Goal: Task Accomplishment & Management: Use online tool/utility

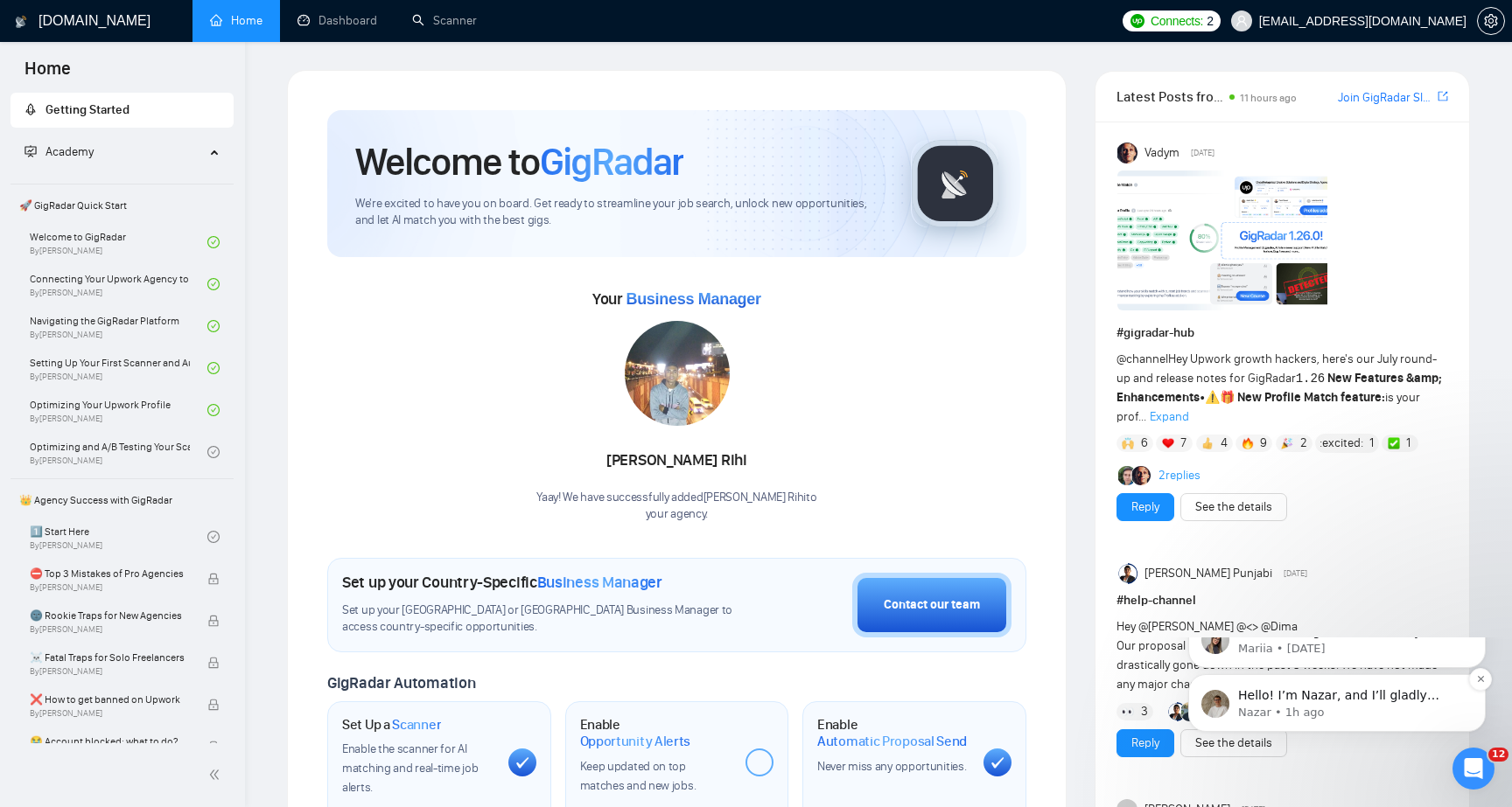
scroll to position [1979, 0]
click at [1373, 710] on p "Nazar • 1h ago" at bounding box center [1351, 712] width 226 height 15
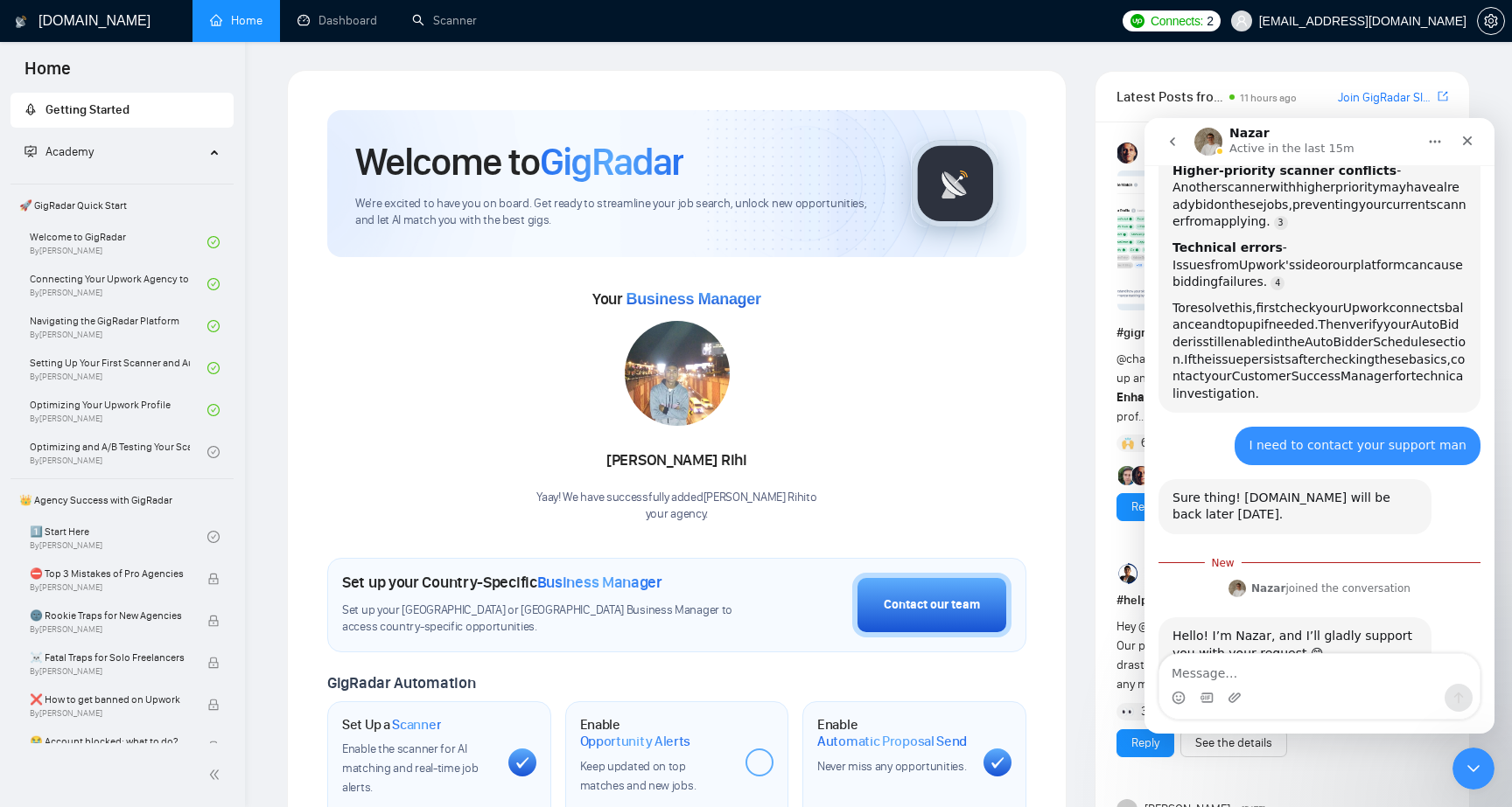
scroll to position [2008, 0]
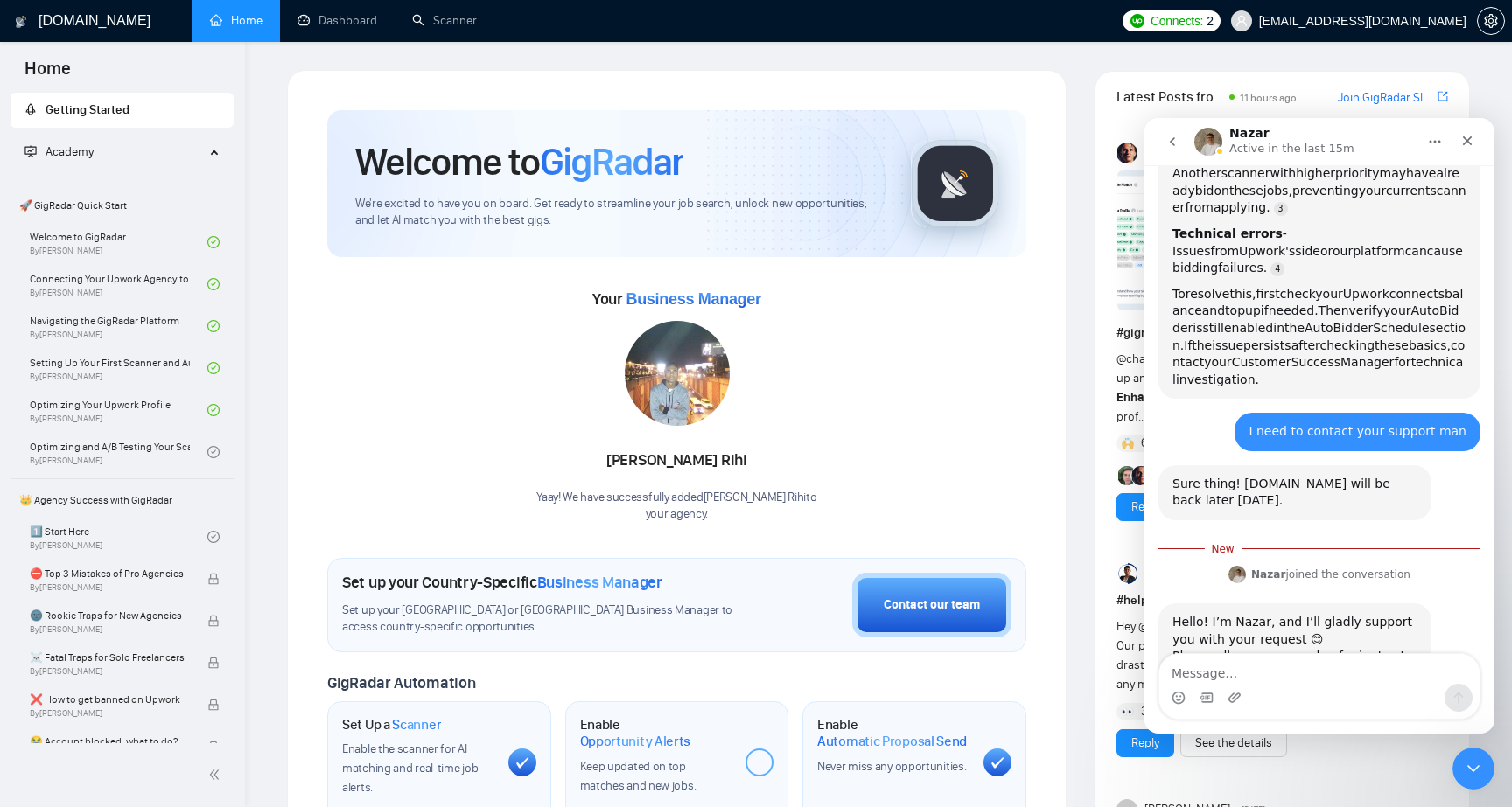
click at [1363, 672] on textarea "Message…" at bounding box center [1319, 668] width 320 height 30
type textarea "thanks"
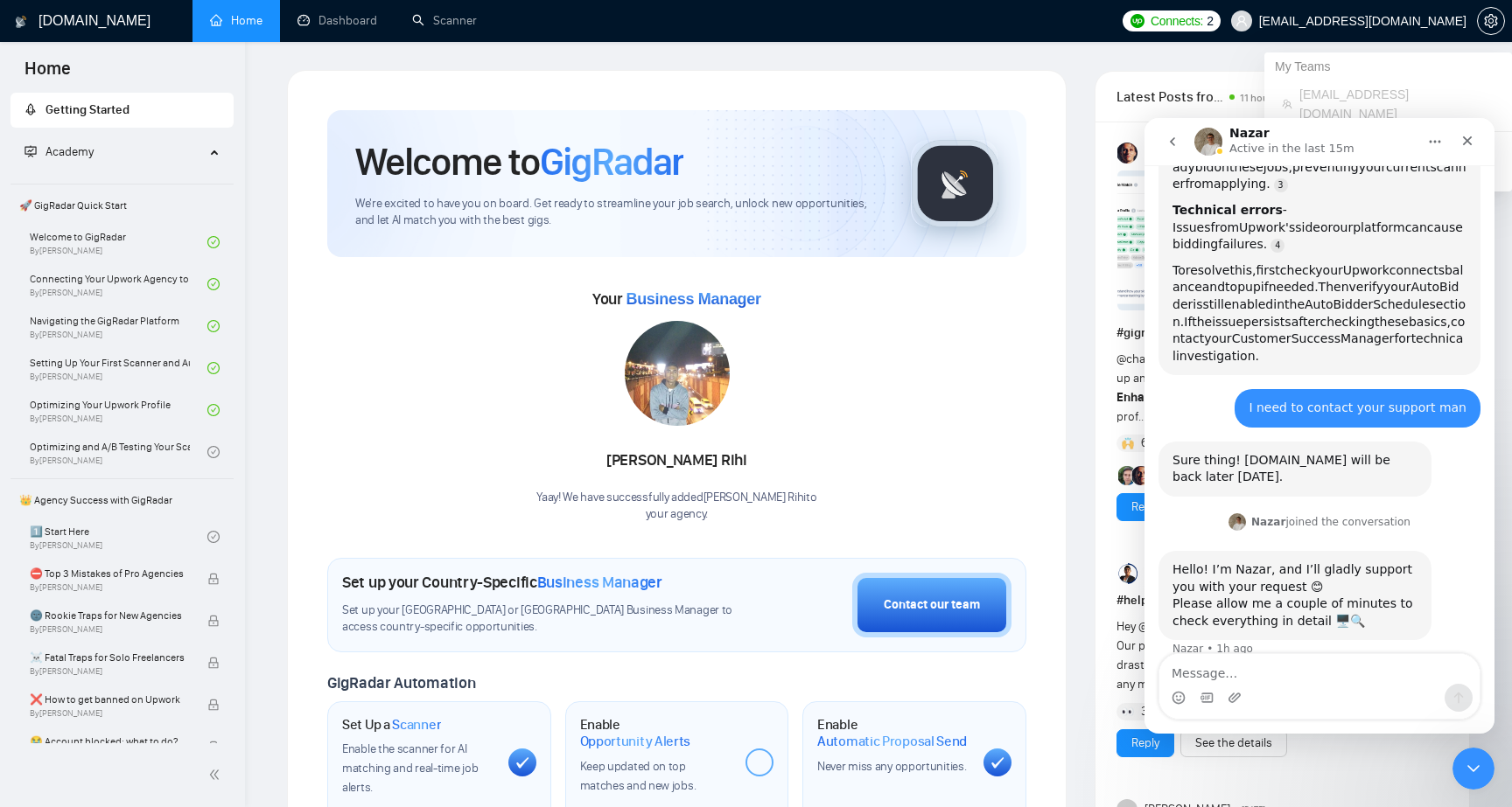
click at [1203, 15] on span "Connects:" at bounding box center [1177, 21] width 52 height 19
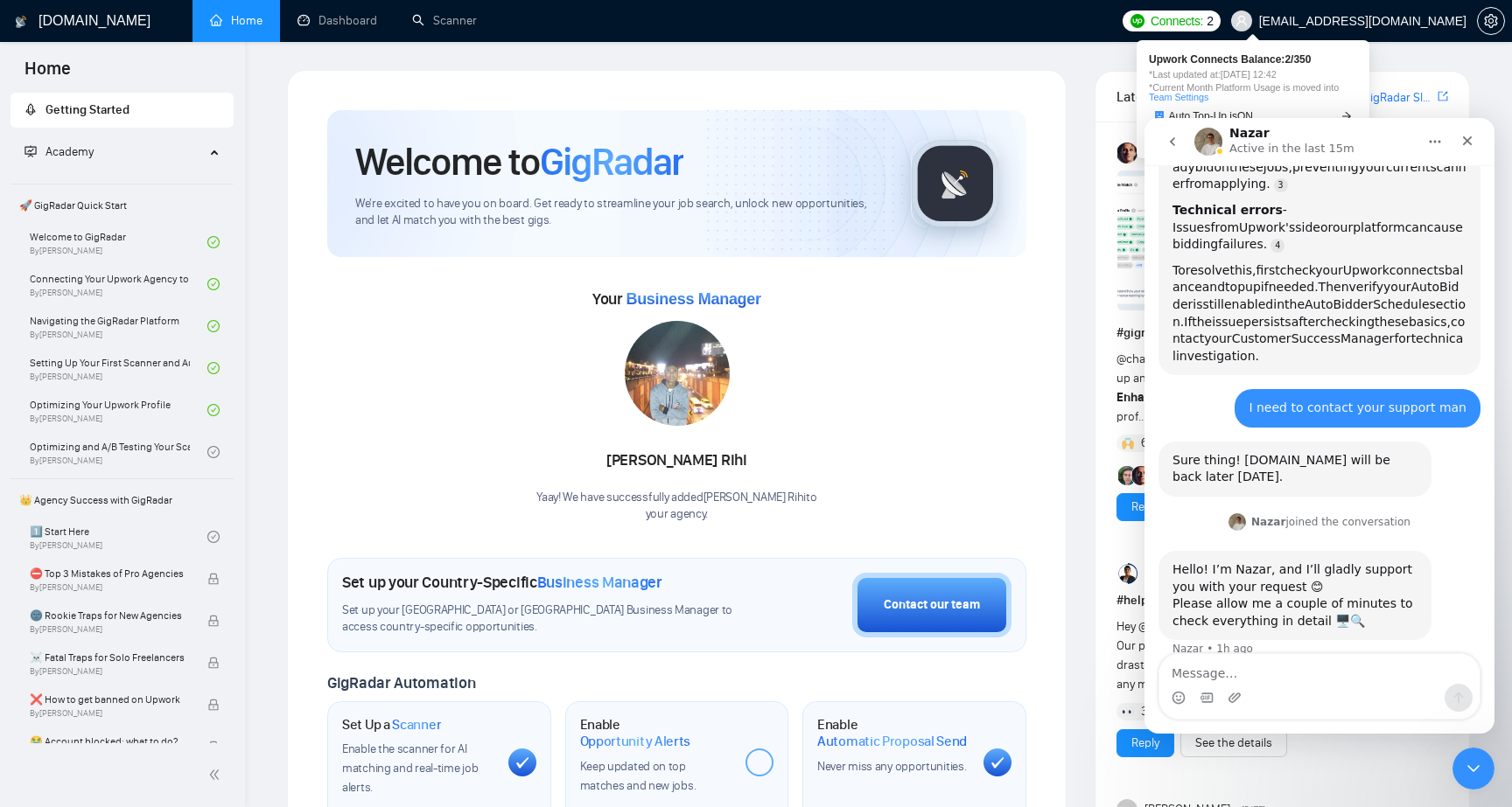
click at [1285, 59] on span "Upwork Connects Balance: 2 / 350" at bounding box center [1252, 59] width 208 height 11
click at [1182, 95] on link "Team Settings" at bounding box center [1179, 97] width 59 height 11
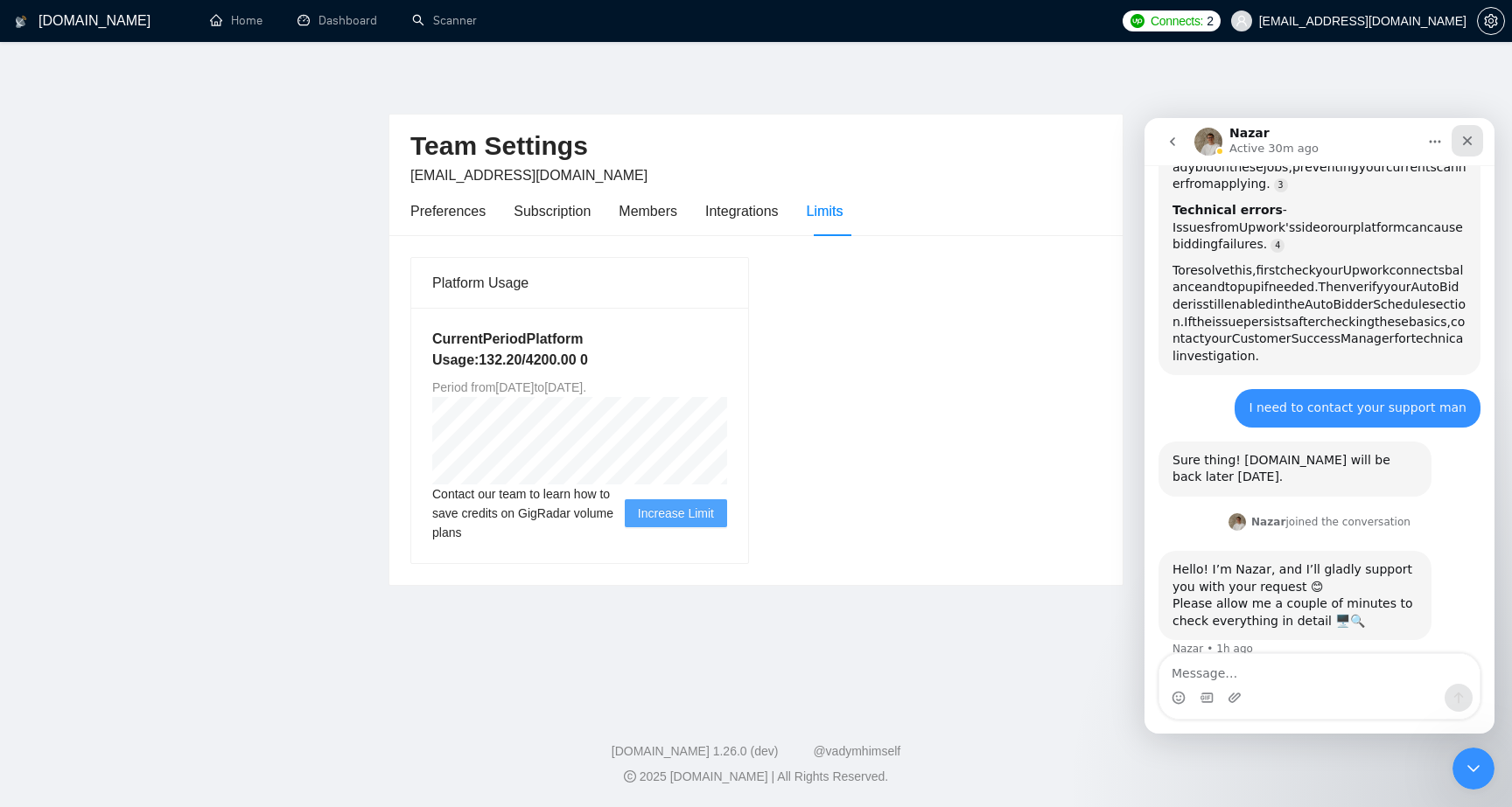
click at [1477, 139] on div "Close" at bounding box center [1467, 141] width 32 height 32
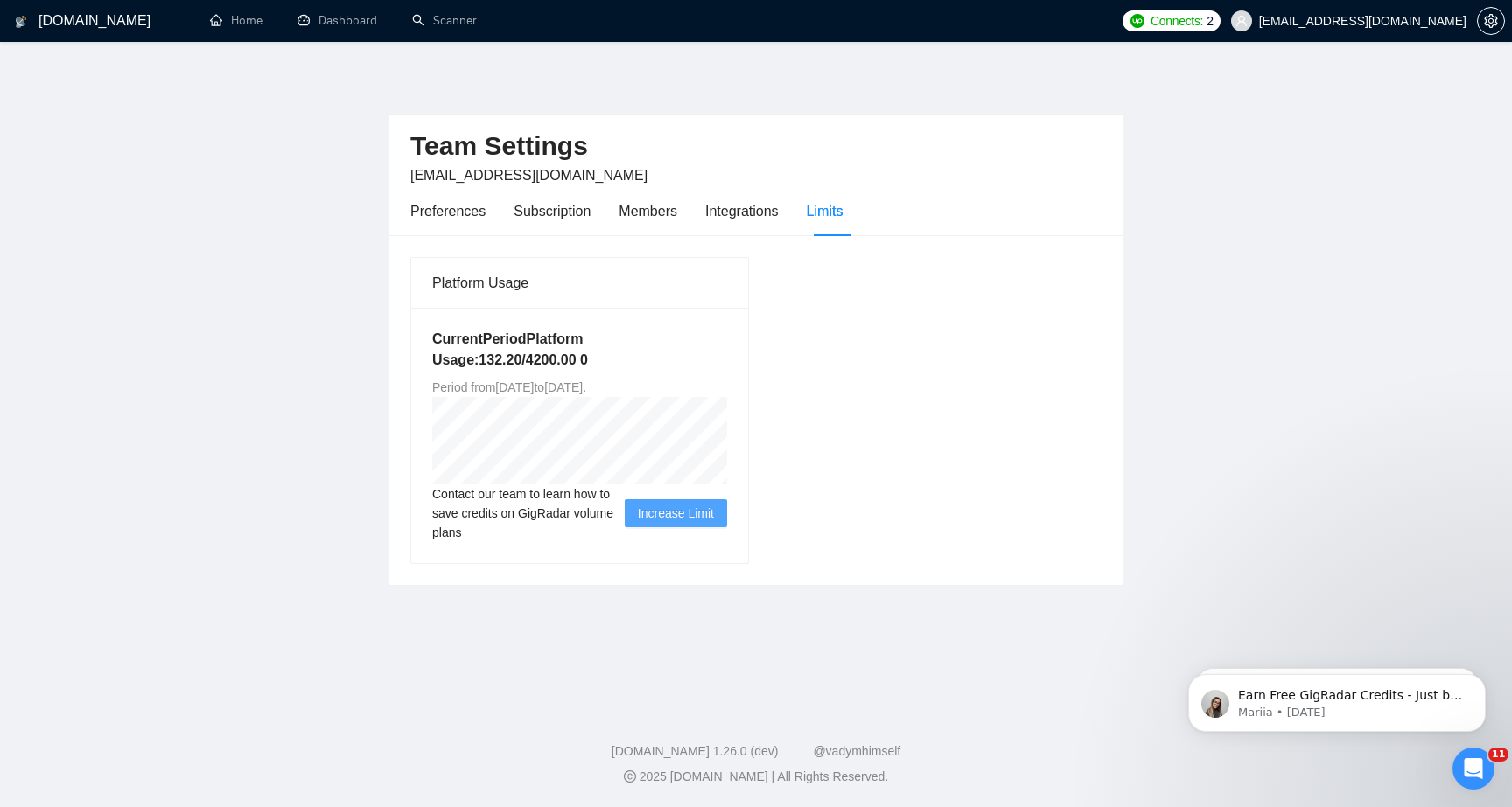
click at [86, 29] on h1 "[DOMAIN_NAME]" at bounding box center [95, 21] width 112 height 42
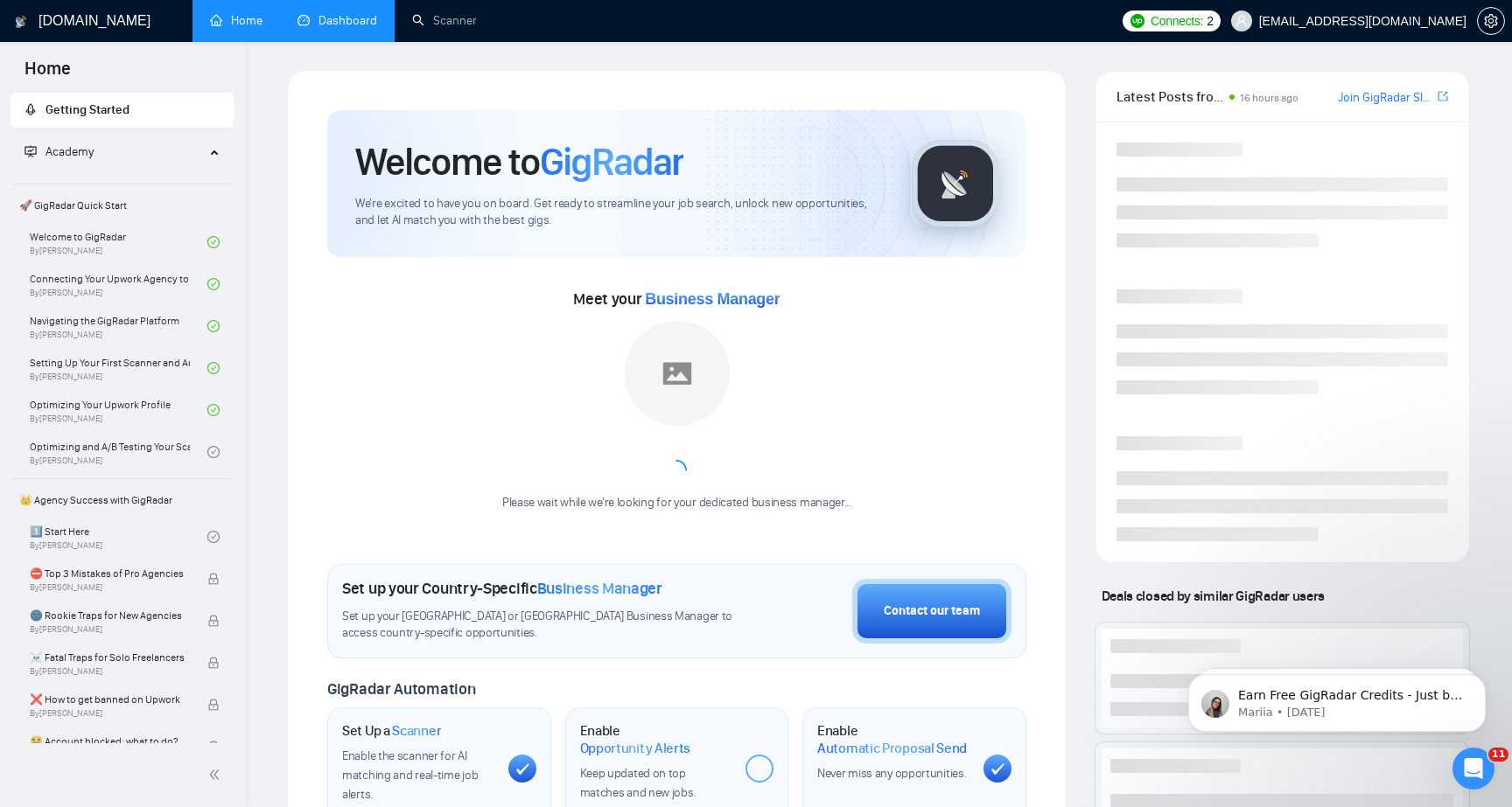
click at [348, 28] on link "Dashboard" at bounding box center [337, 21] width 79 height 15
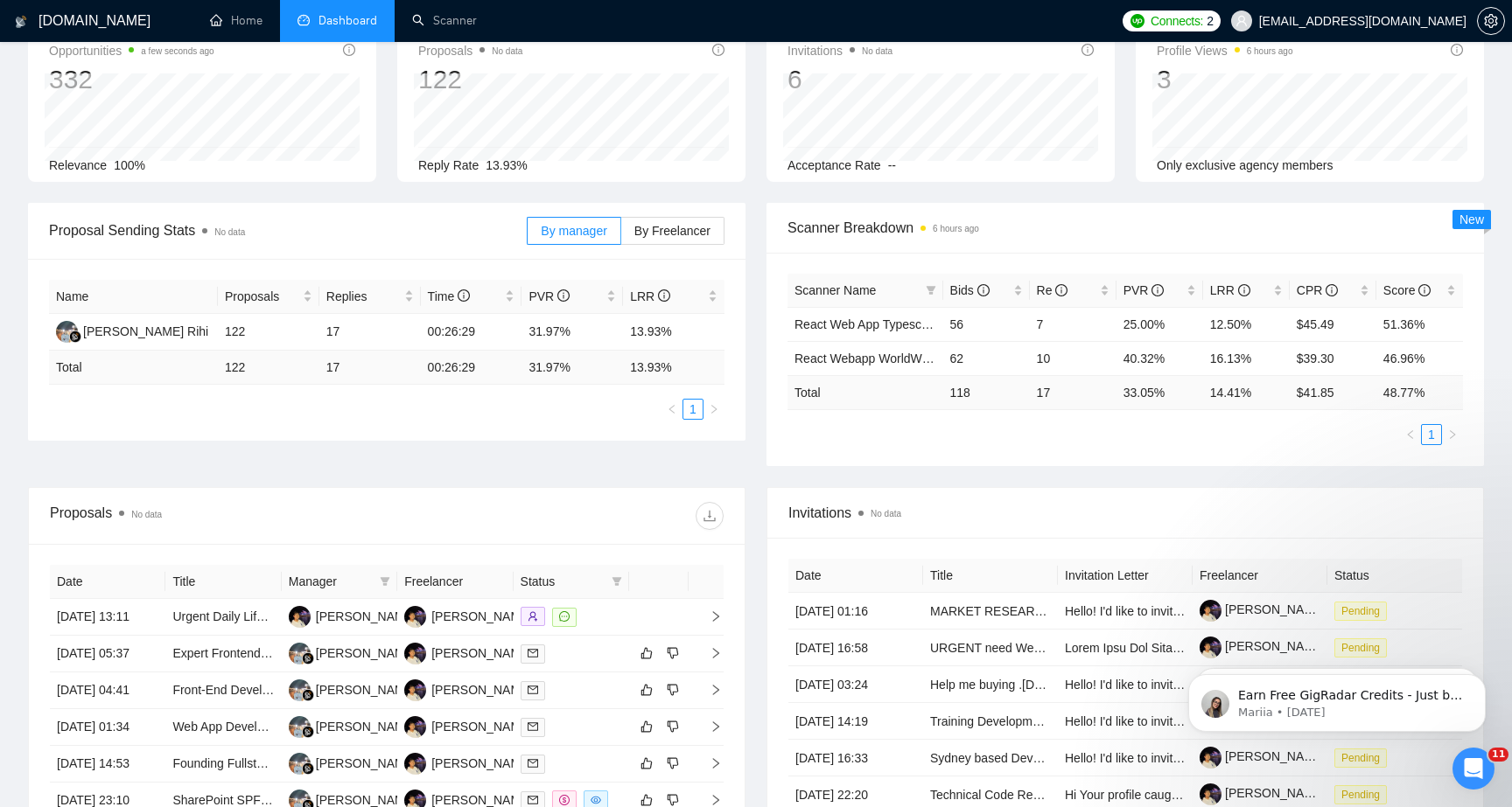
scroll to position [106, 0]
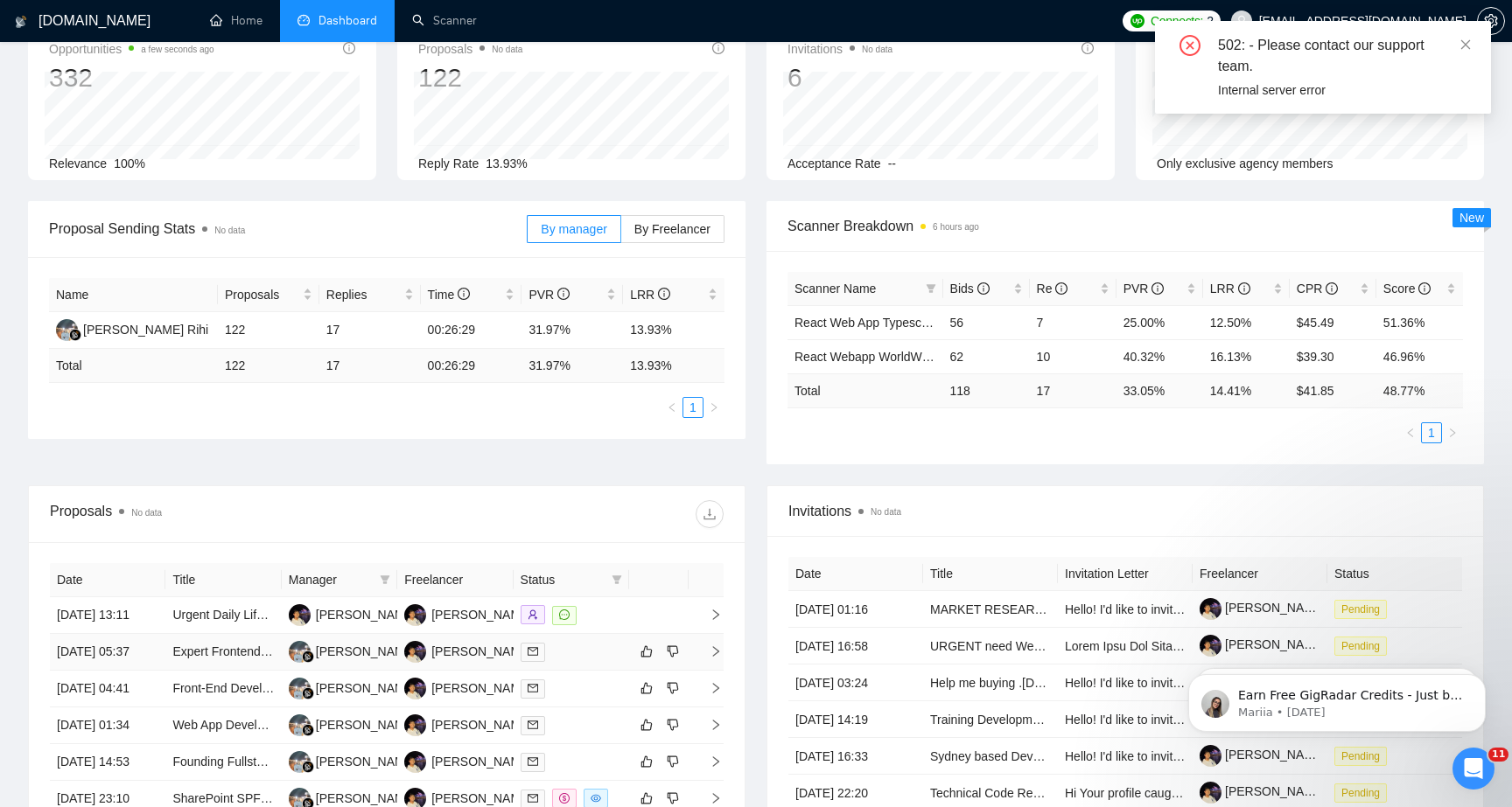
drag, startPoint x: 533, startPoint y: 625, endPoint x: 529, endPoint y: 652, distance: 27.3
click at [530, 652] on tbody "[DATE] 13:11 Urgent Daily Life Web Data Collection & Cleaning (JSONL Format) [P…" at bounding box center [387, 781] width 674 height 367
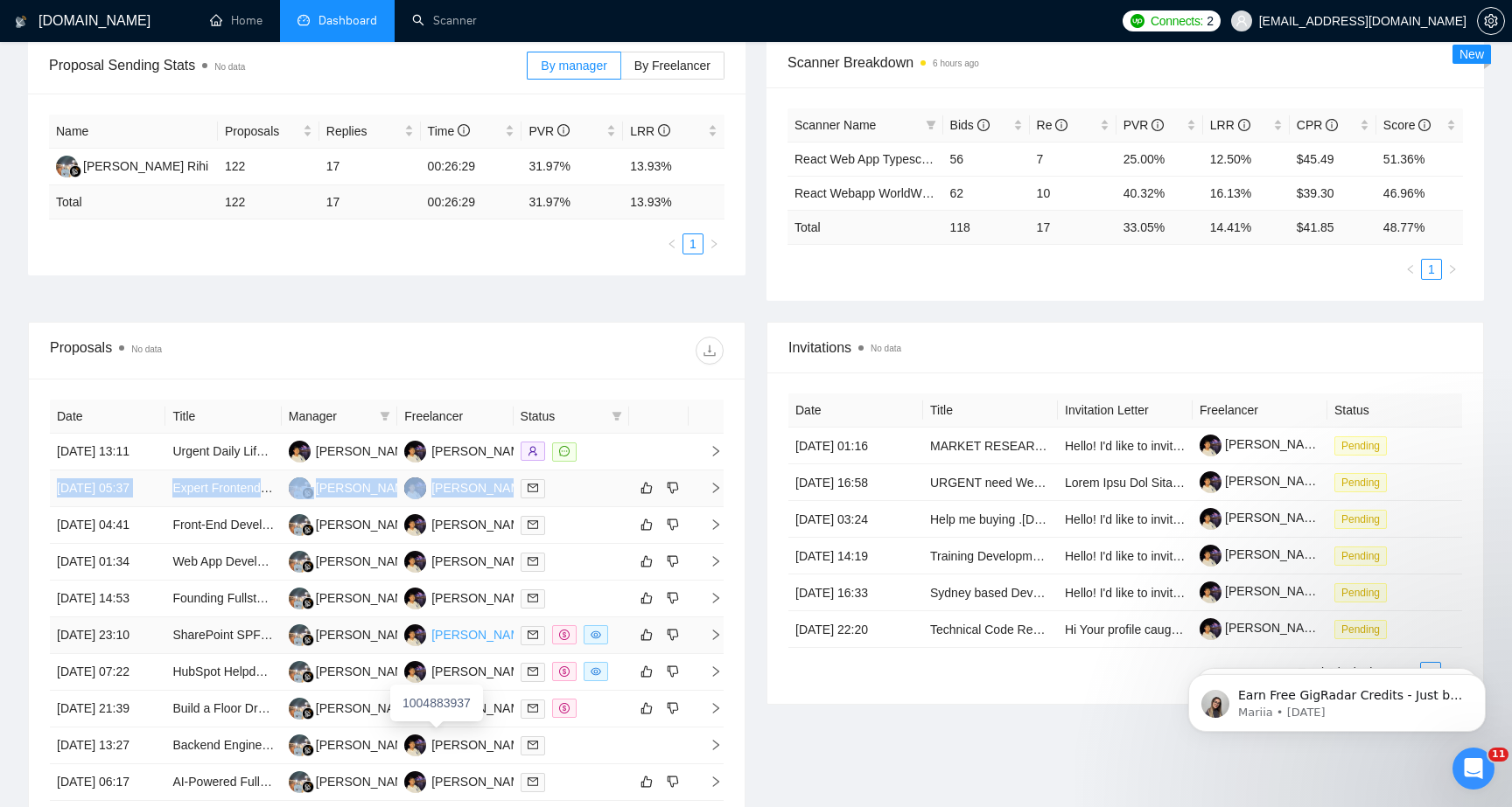
scroll to position [0, 0]
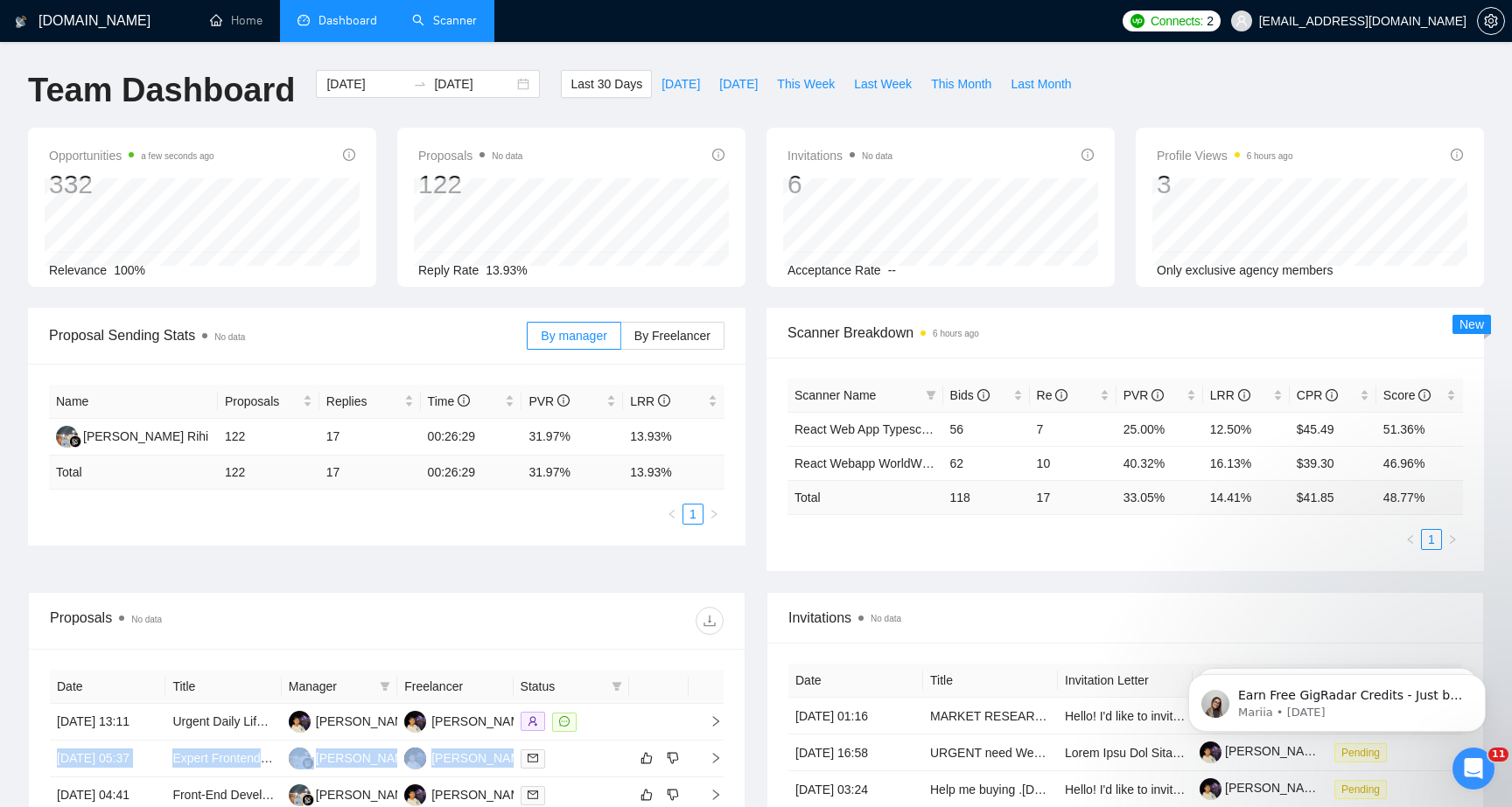
click at [464, 23] on link "Scanner" at bounding box center [444, 21] width 65 height 15
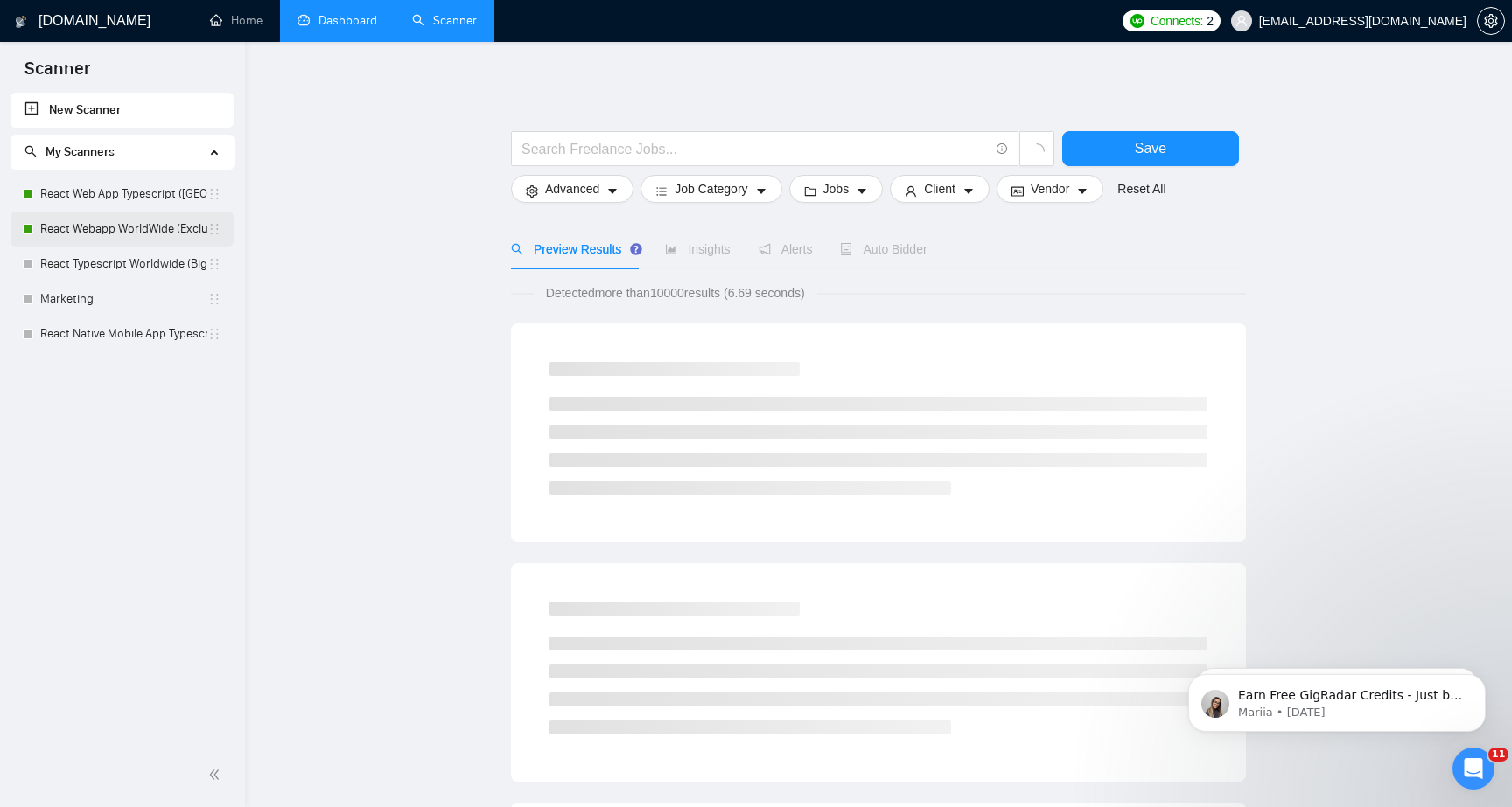
click at [116, 224] on link "React Webapp WorldWide (Exclude US)" at bounding box center [124, 229] width 168 height 35
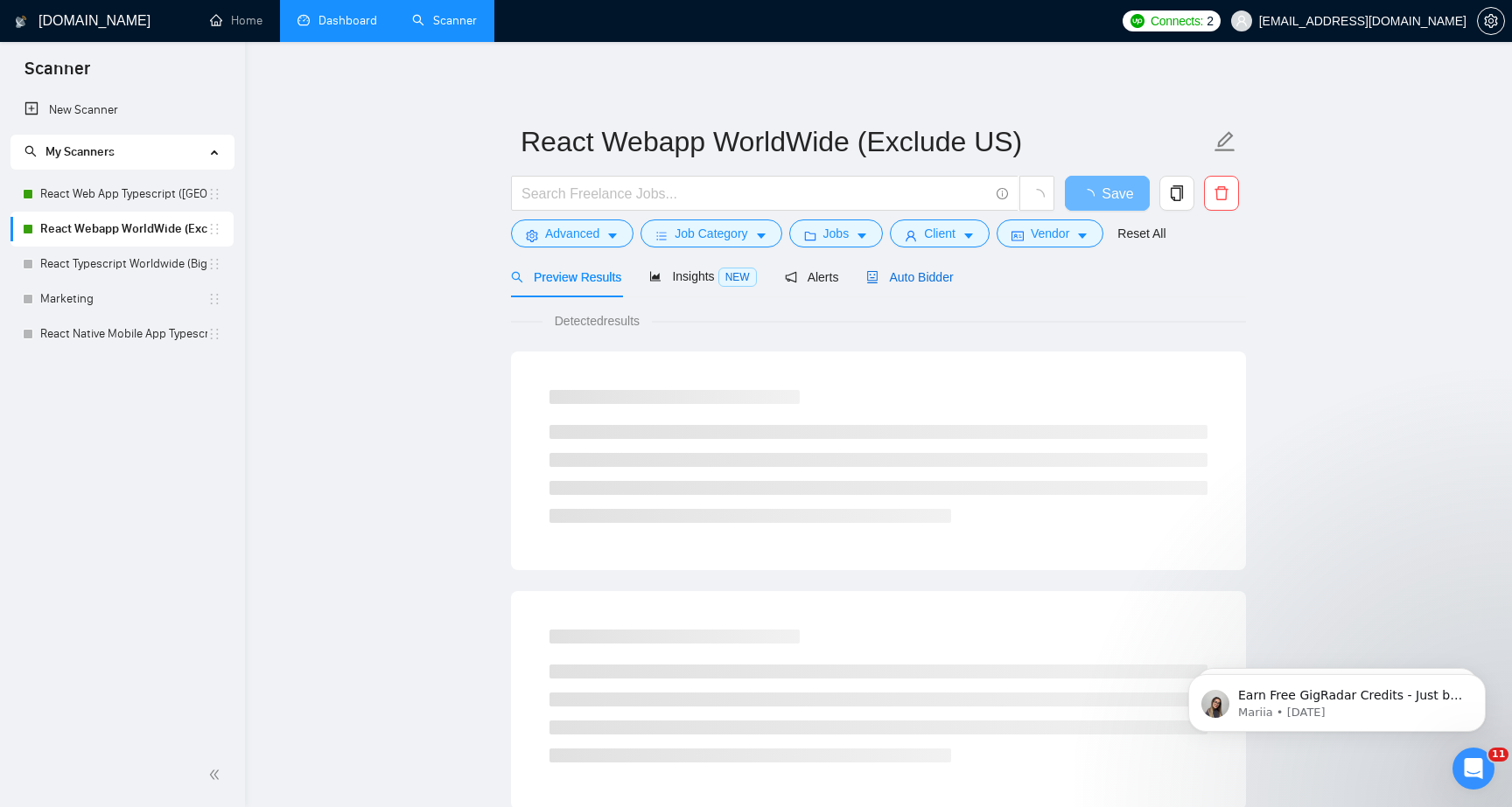
click at [921, 277] on span "Auto Bidder" at bounding box center [909, 277] width 87 height 14
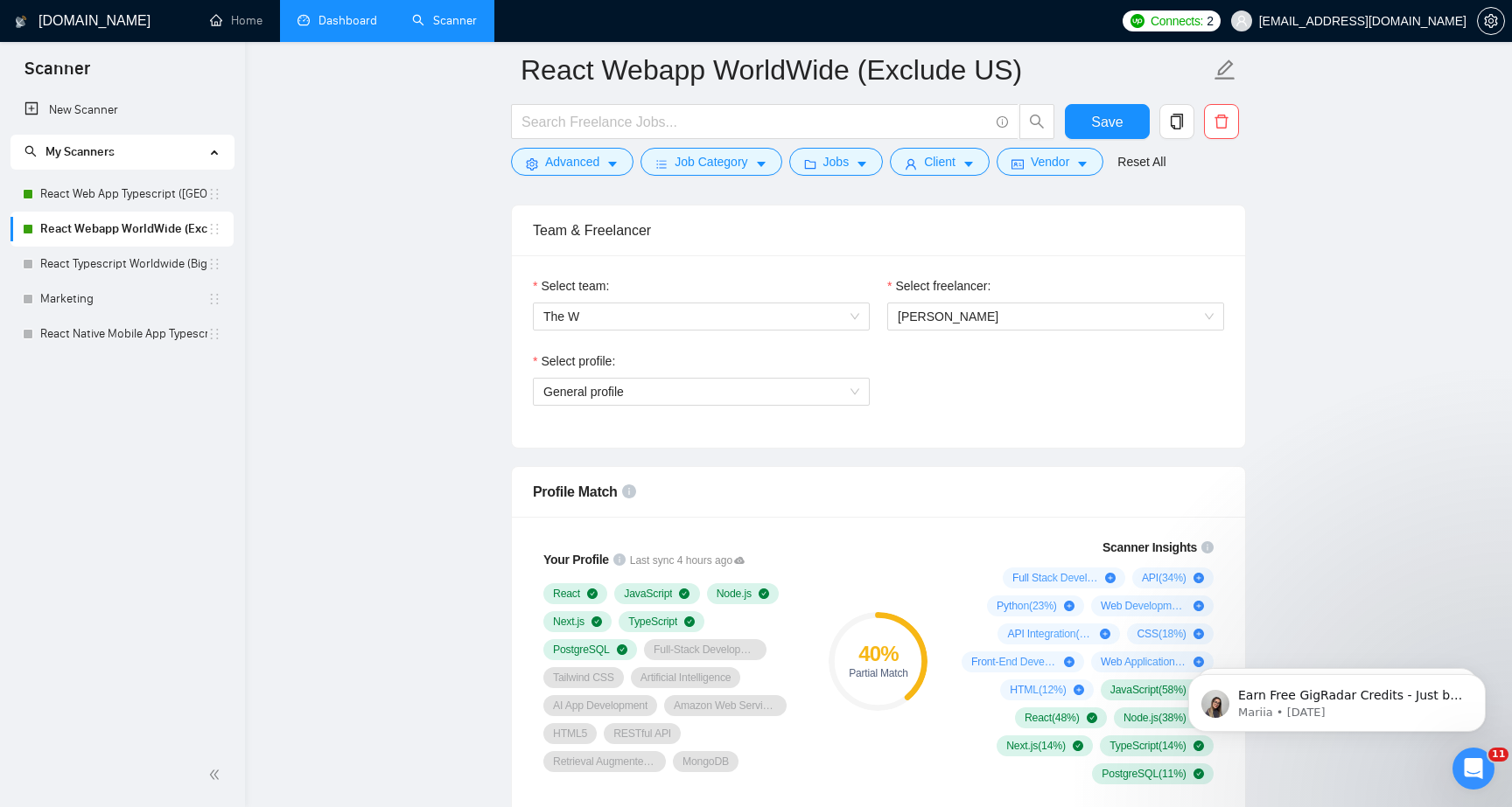
scroll to position [1045, 0]
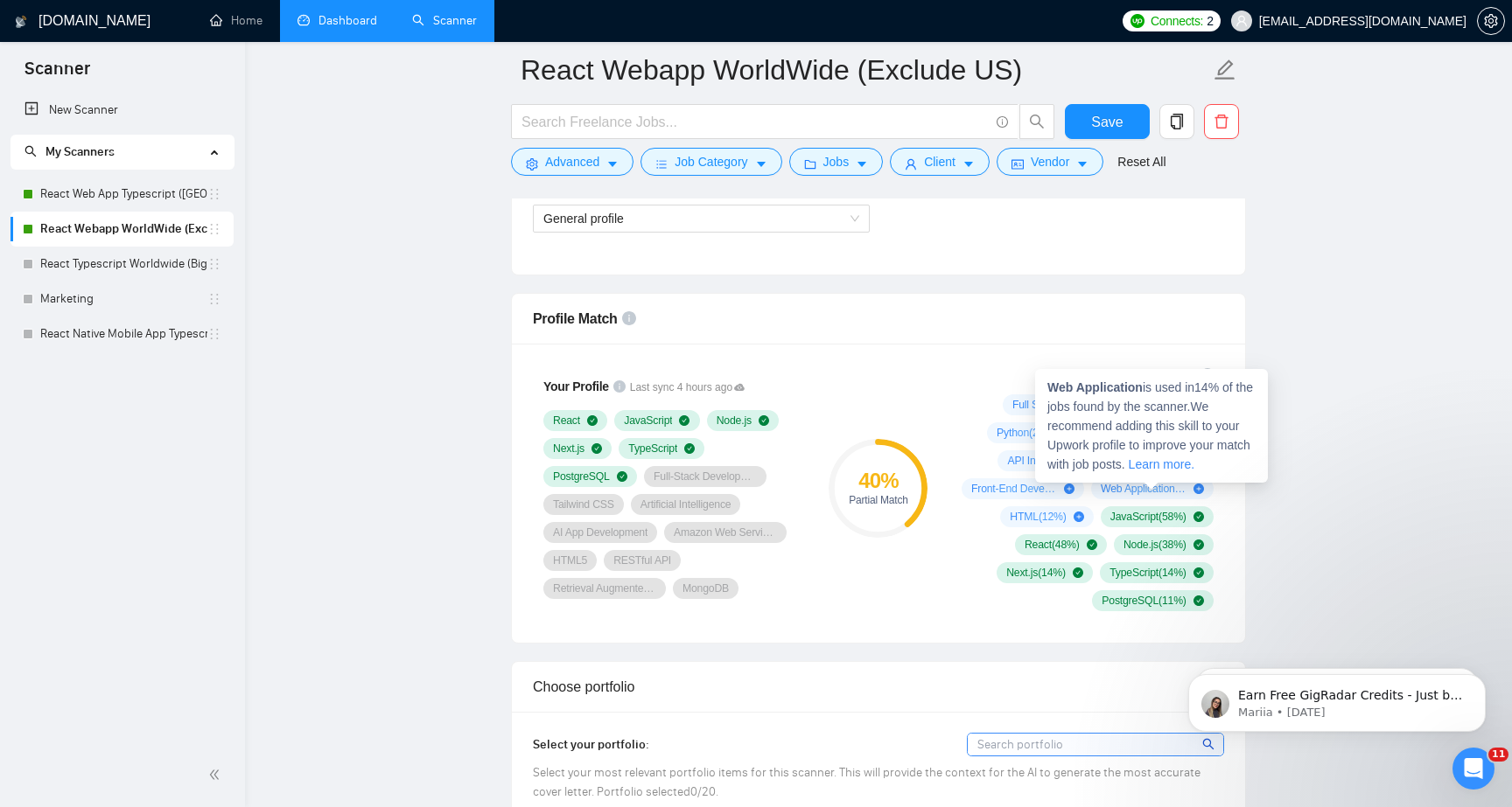
click at [1194, 486] on icon "plus-circle" at bounding box center [1199, 489] width 11 height 11
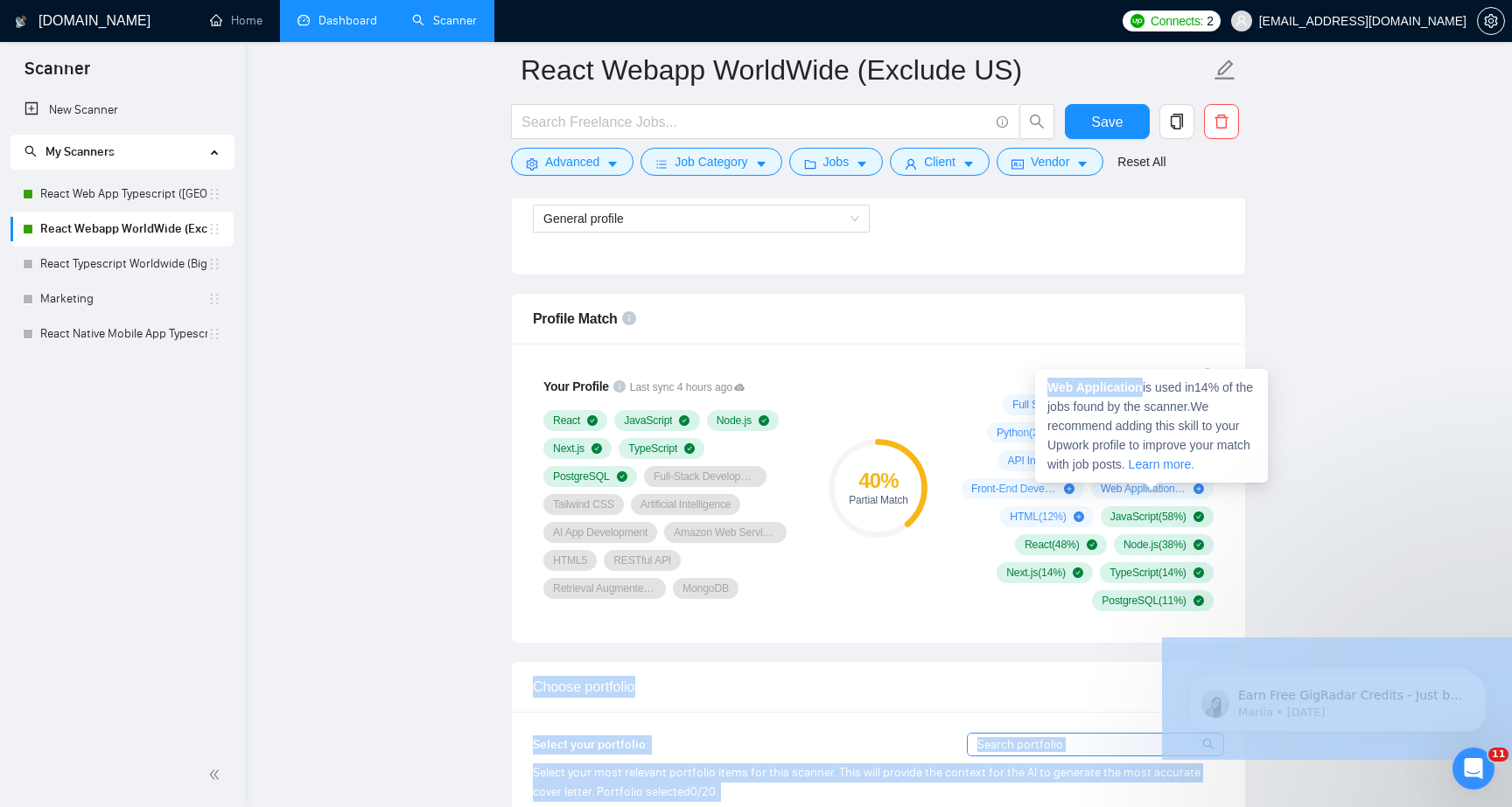
drag, startPoint x: 1146, startPoint y: 386, endPoint x: 1027, endPoint y: 386, distance: 119.0
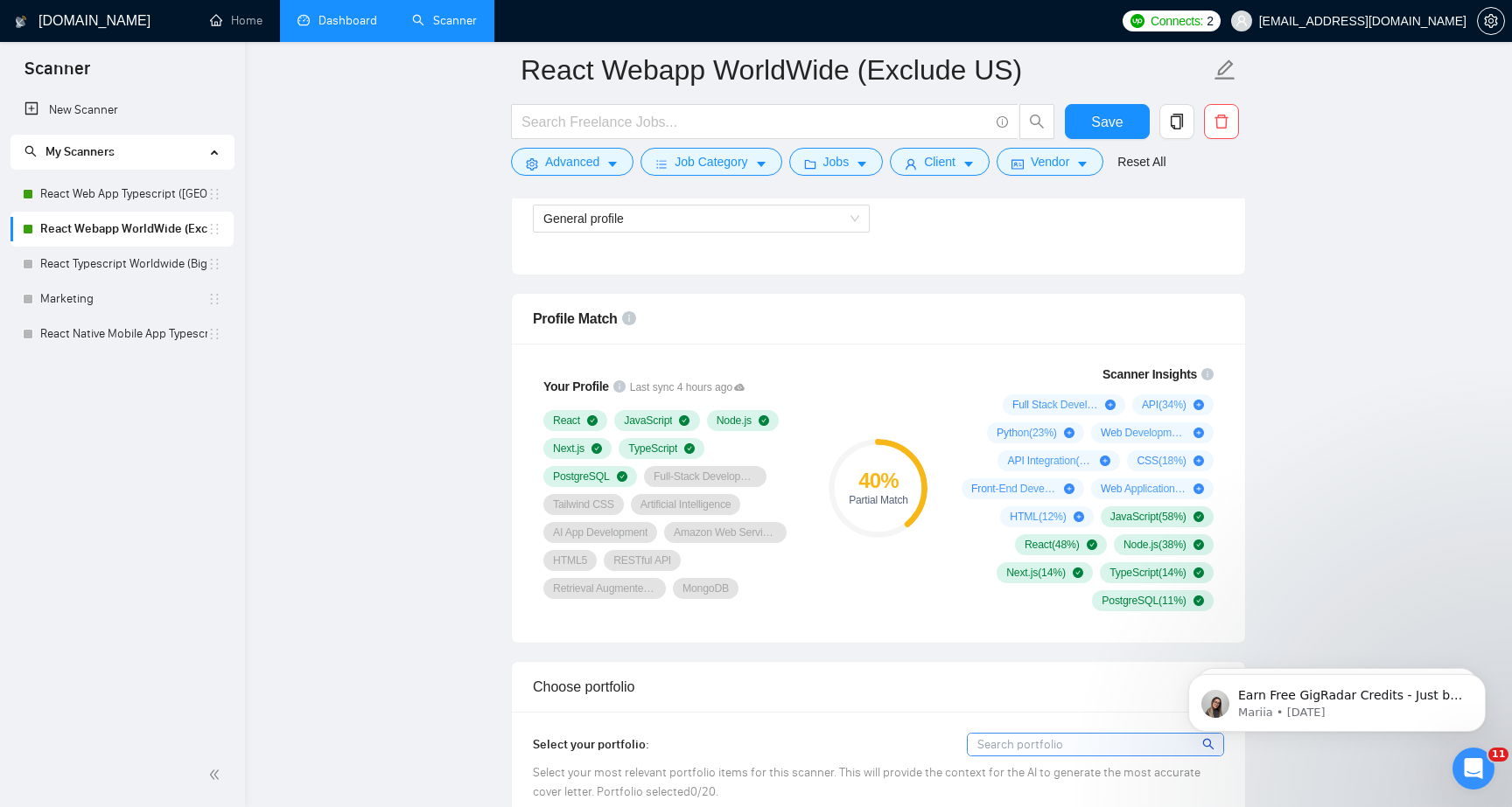
click at [1064, 388] on div "Scanner Insights Full Stack Development ( 78 %) API ( 34 %) Python ( 23 %) Web …" at bounding box center [1084, 487] width 280 height 267
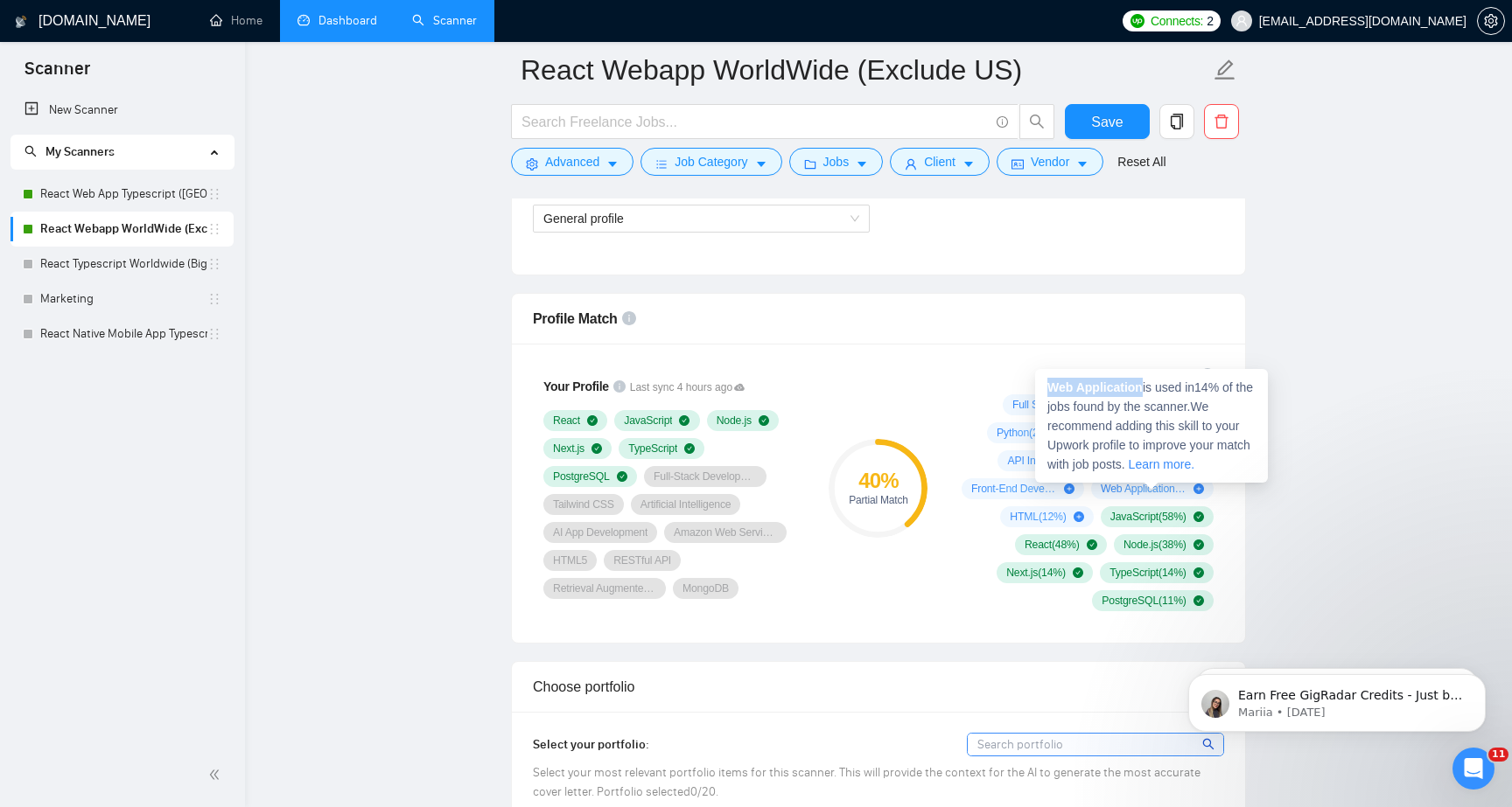
drag, startPoint x: 1145, startPoint y: 380, endPoint x: 1043, endPoint y: 387, distance: 102.2
click at [1043, 387] on div "Web Application is used in 14 % of the jobs found by the scanner. We recommend …" at bounding box center [1152, 426] width 232 height 113
copy strong "Web Application"
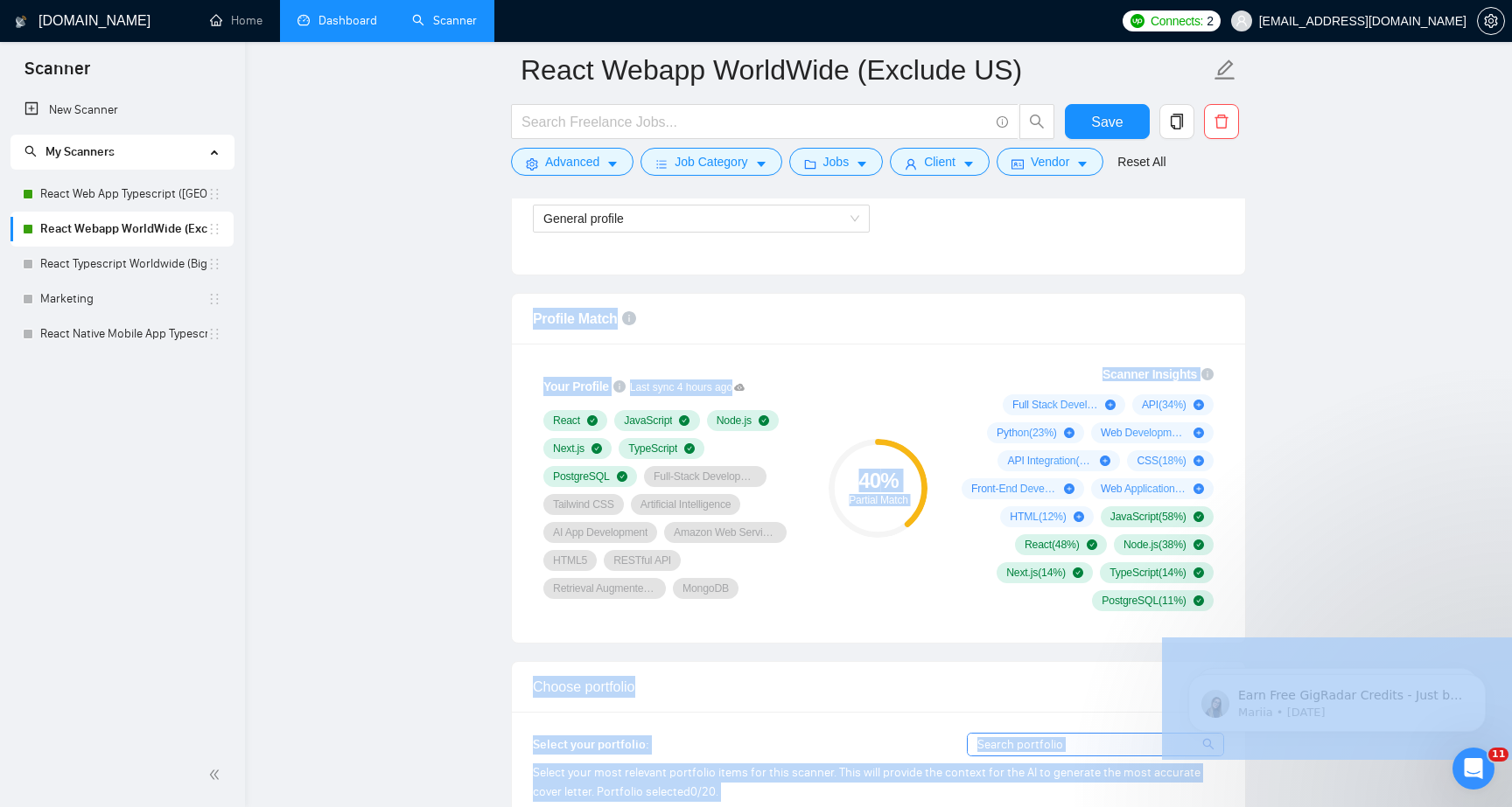
drag, startPoint x: 1095, startPoint y: 286, endPoint x: 992, endPoint y: 300, distance: 103.9
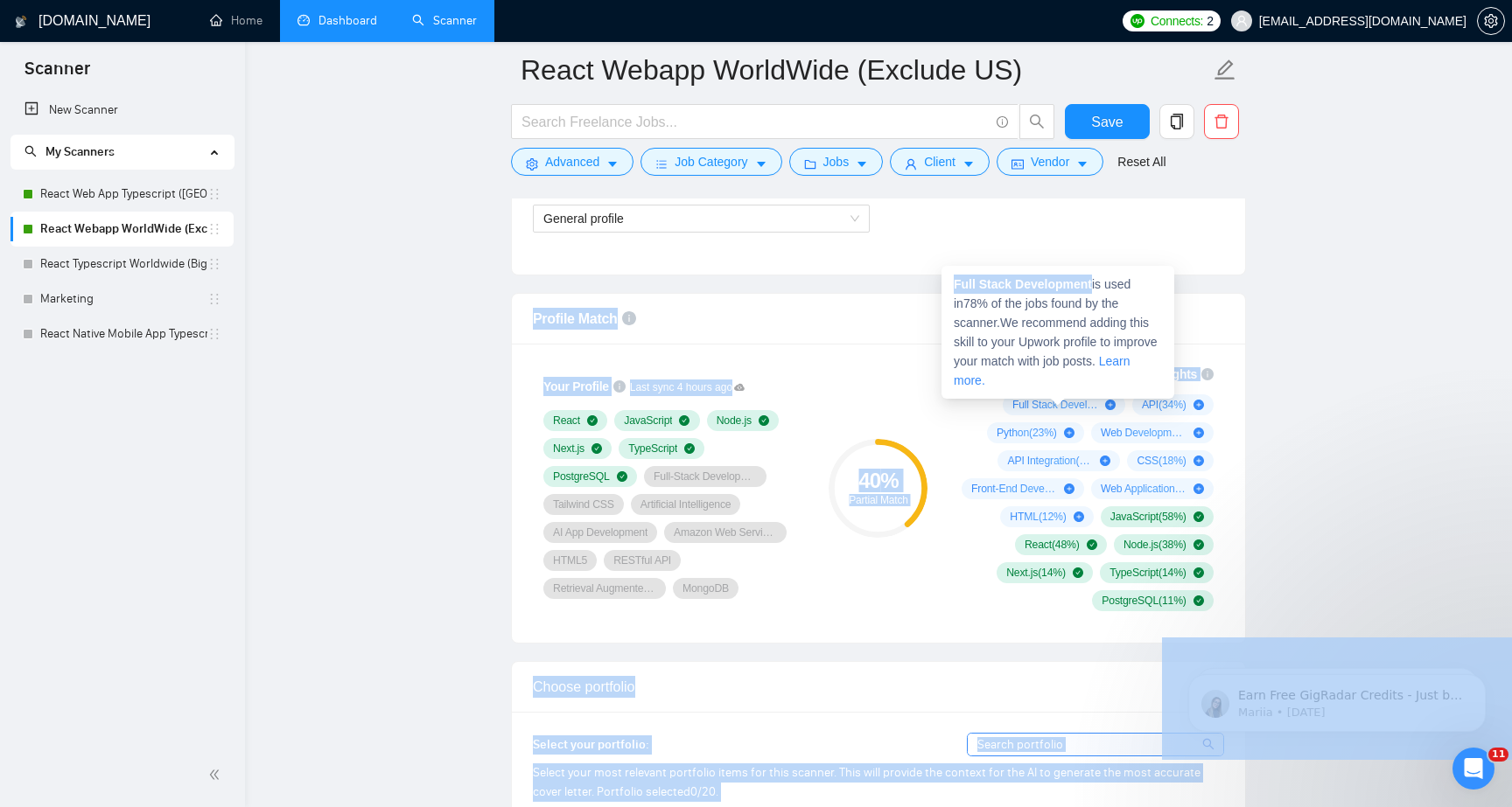
click at [1023, 402] on span "Full Stack Development ( 78 %)" at bounding box center [1055, 405] width 86 height 14
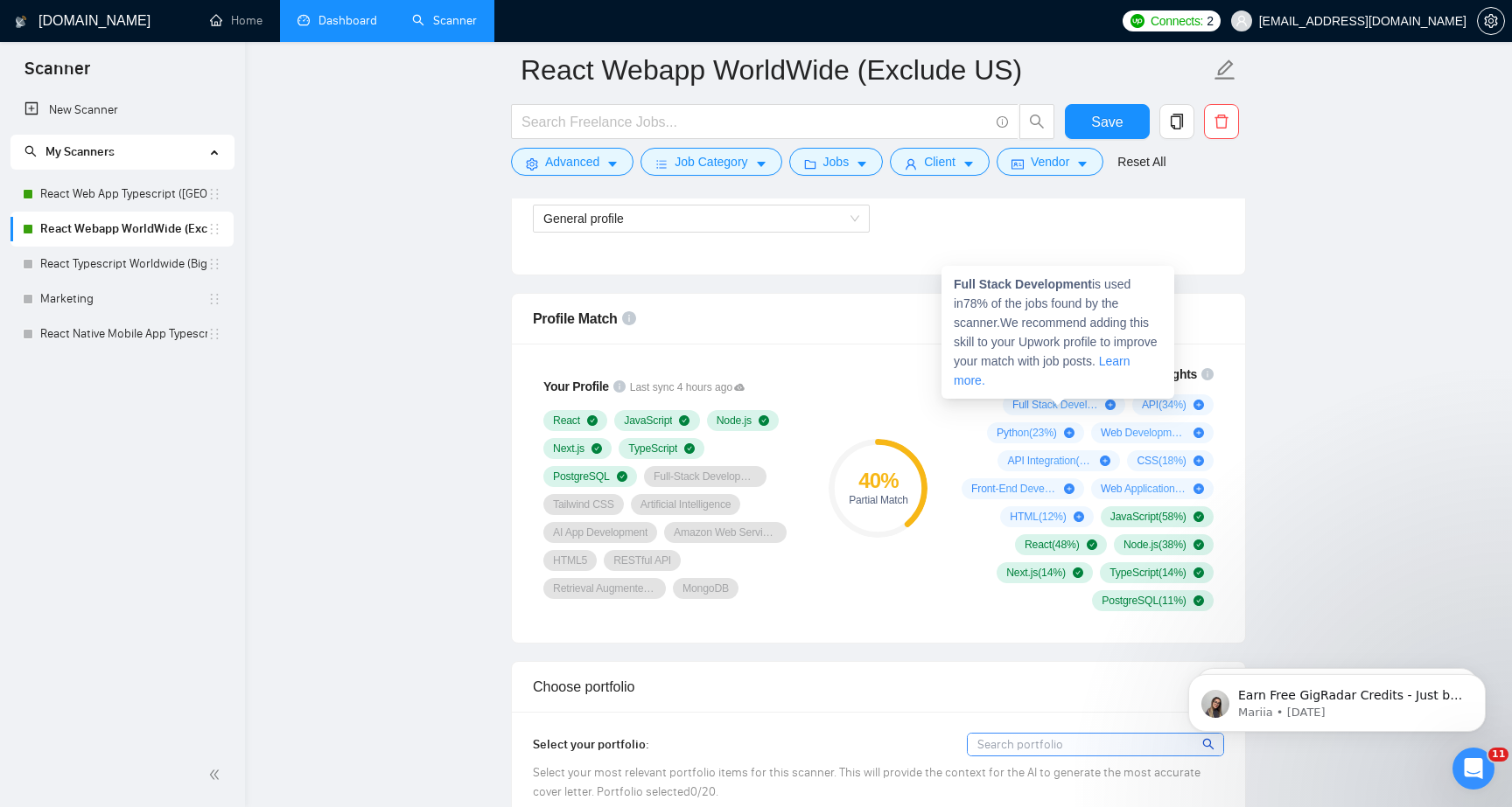
click at [1055, 280] on strong "Full Stack Development" at bounding box center [1023, 285] width 138 height 14
drag, startPoint x: 1095, startPoint y: 281, endPoint x: 951, endPoint y: 281, distance: 144.0
click at [951, 281] on div "Full Stack Development is used in 78 % of the jobs found by the scanner. We rec…" at bounding box center [1058, 332] width 232 height 133
copy strong "Full Stack Development"
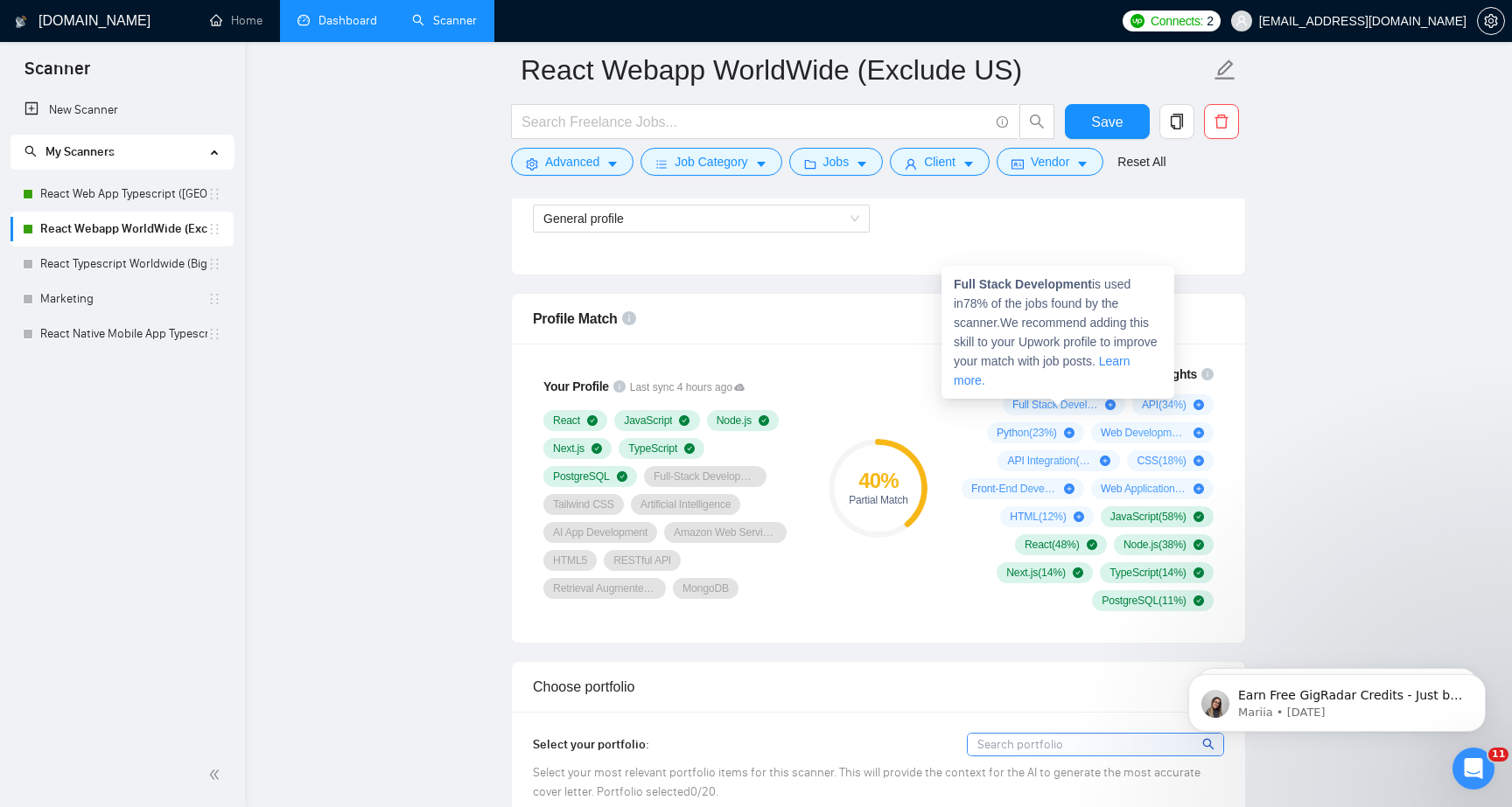
click at [1107, 405] on icon "plus-circle" at bounding box center [1111, 405] width 11 height 11
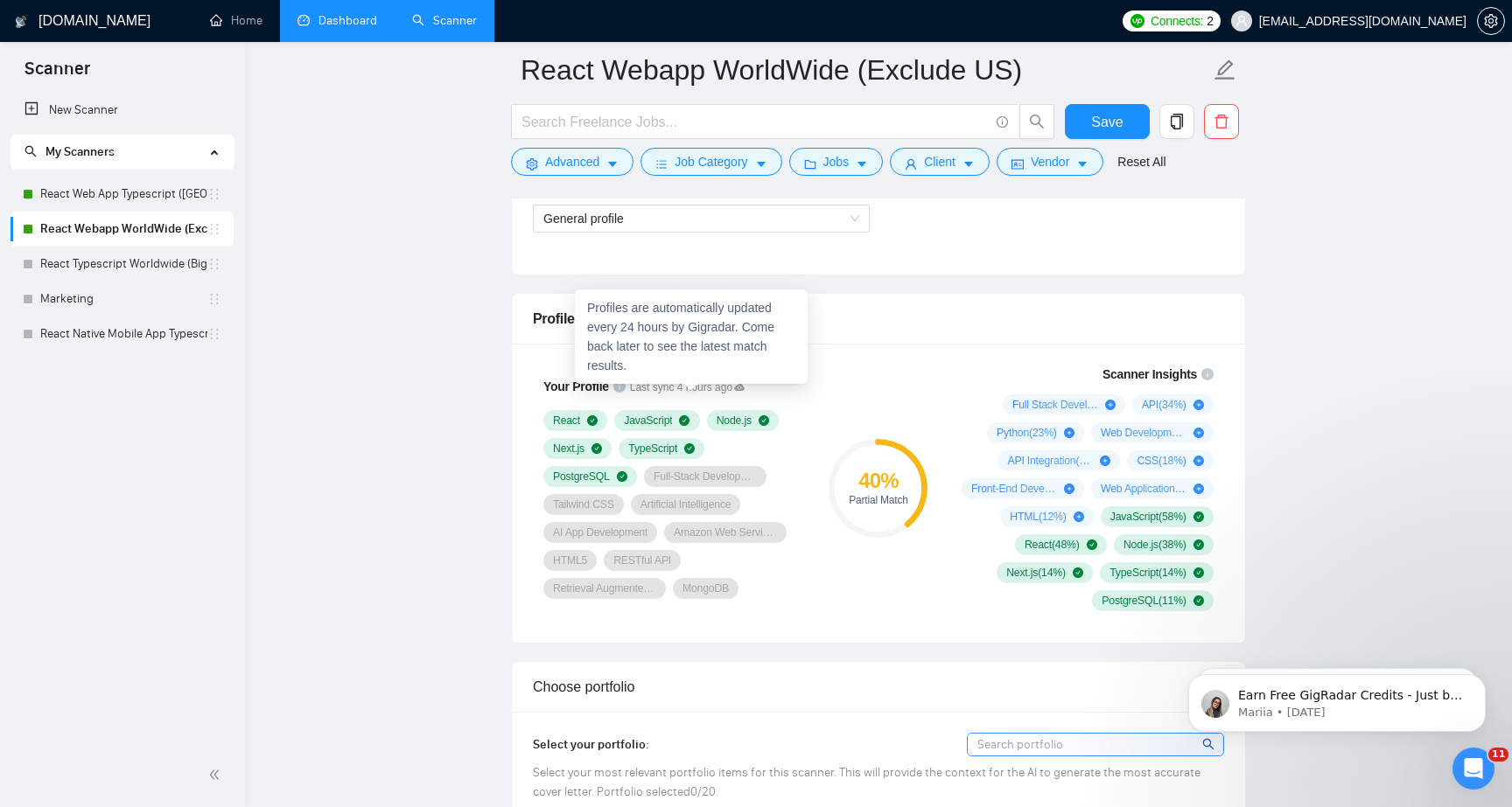
click at [744, 387] on icon at bounding box center [740, 387] width 11 height 7
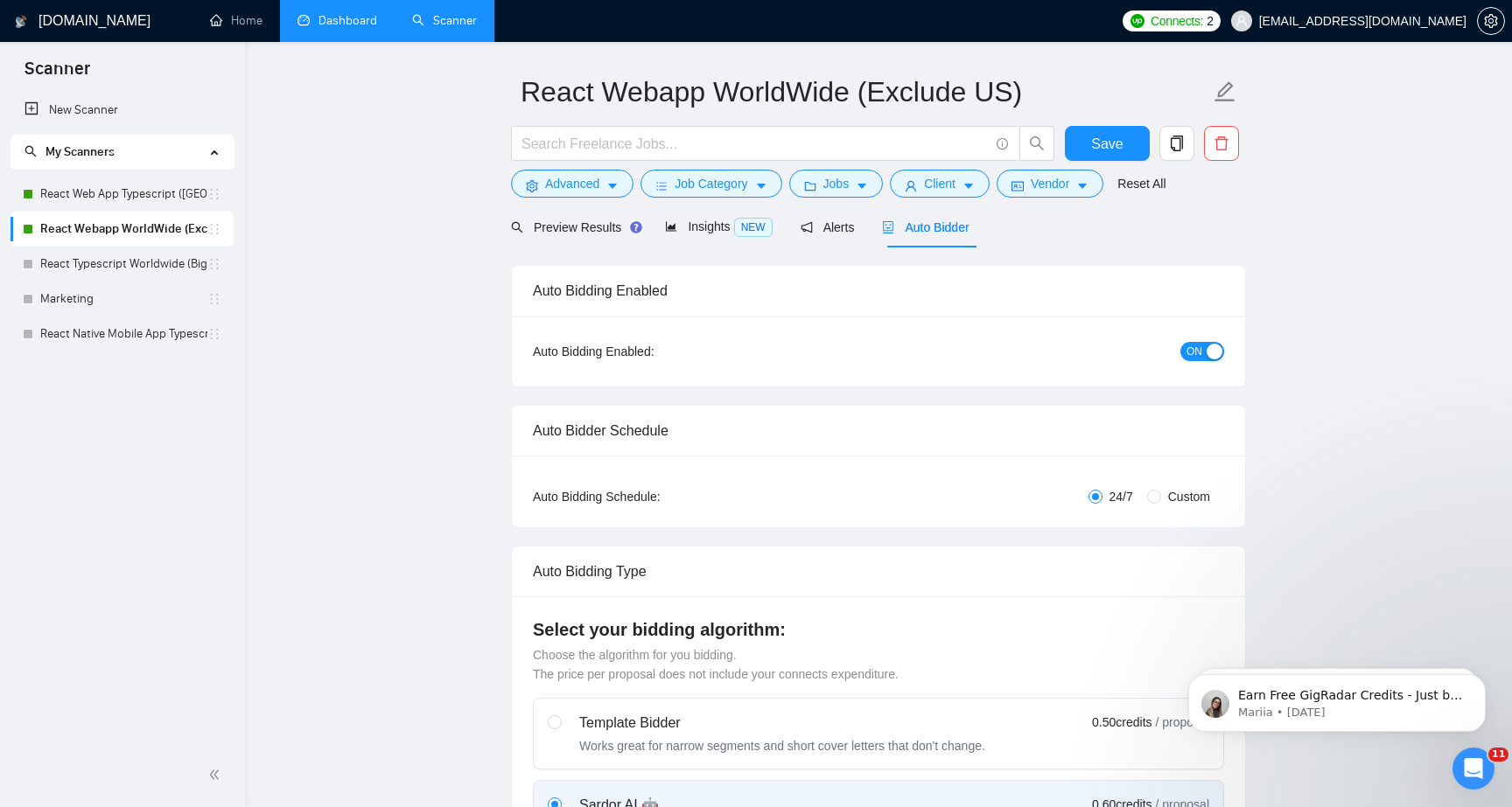
scroll to position [0, 0]
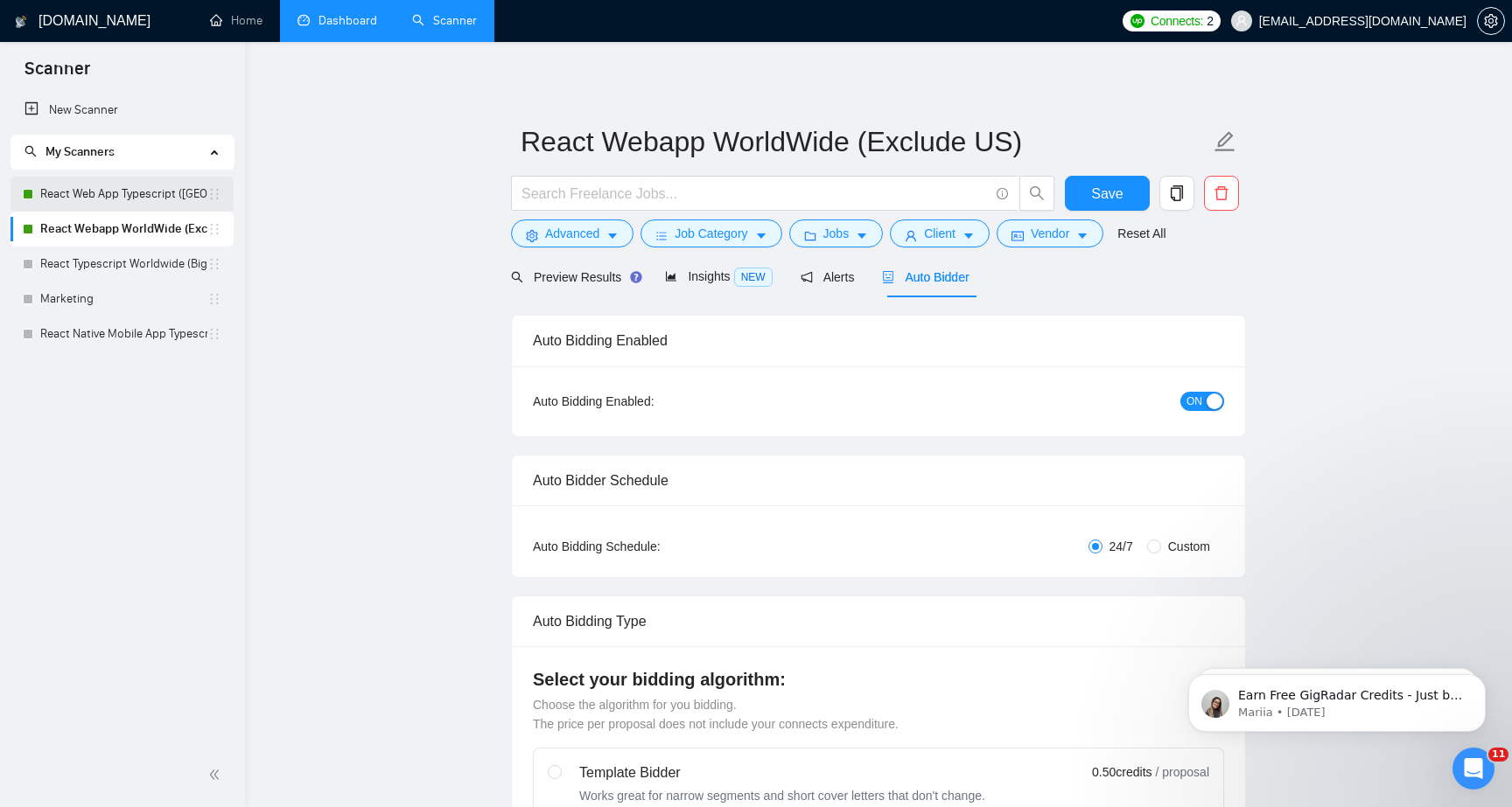
click at [132, 197] on link "React Web App Typescript ([GEOGRAPHIC_DATA])" at bounding box center [124, 194] width 168 height 35
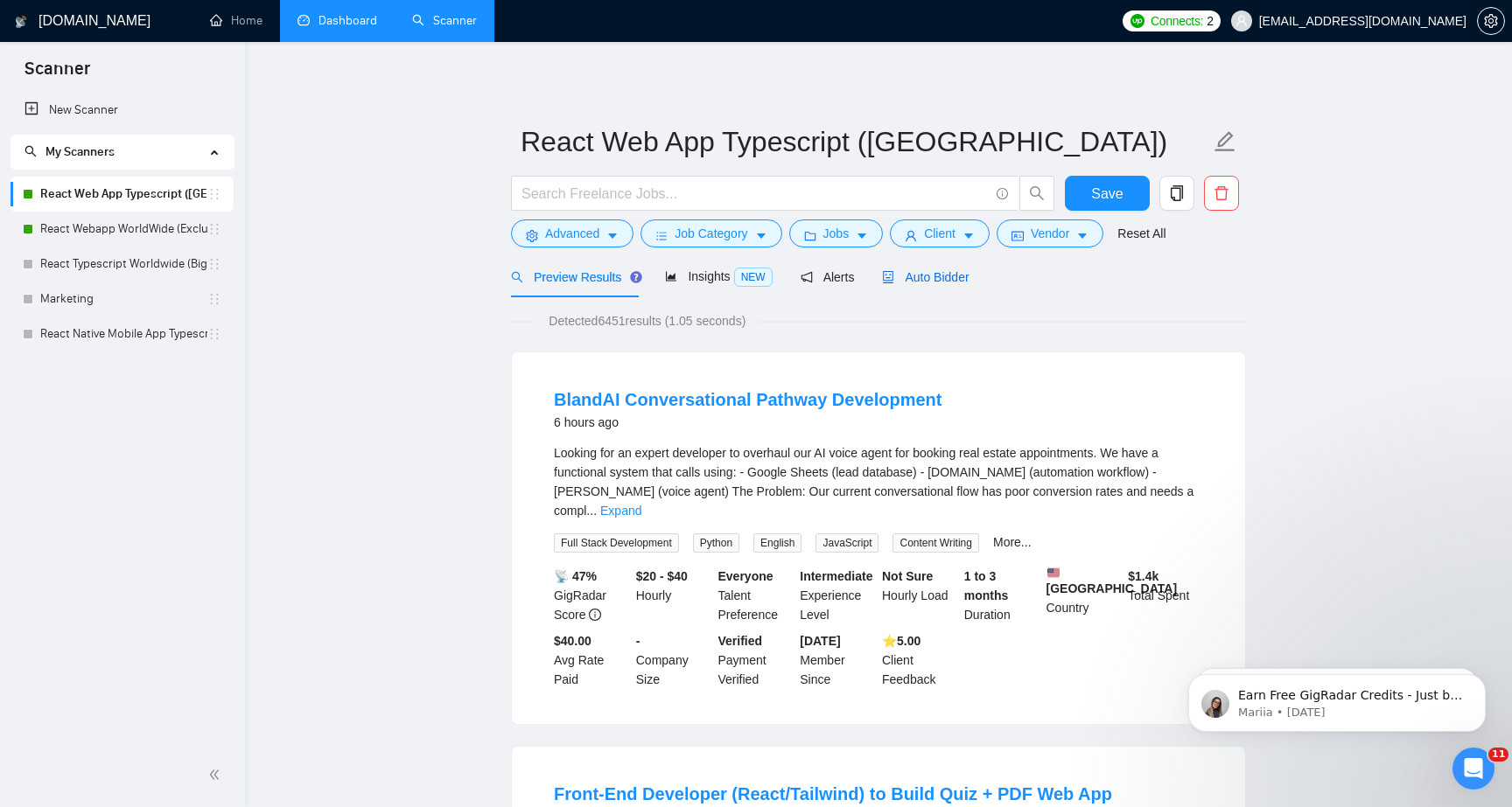
click at [954, 279] on span "Auto Bidder" at bounding box center [925, 277] width 87 height 14
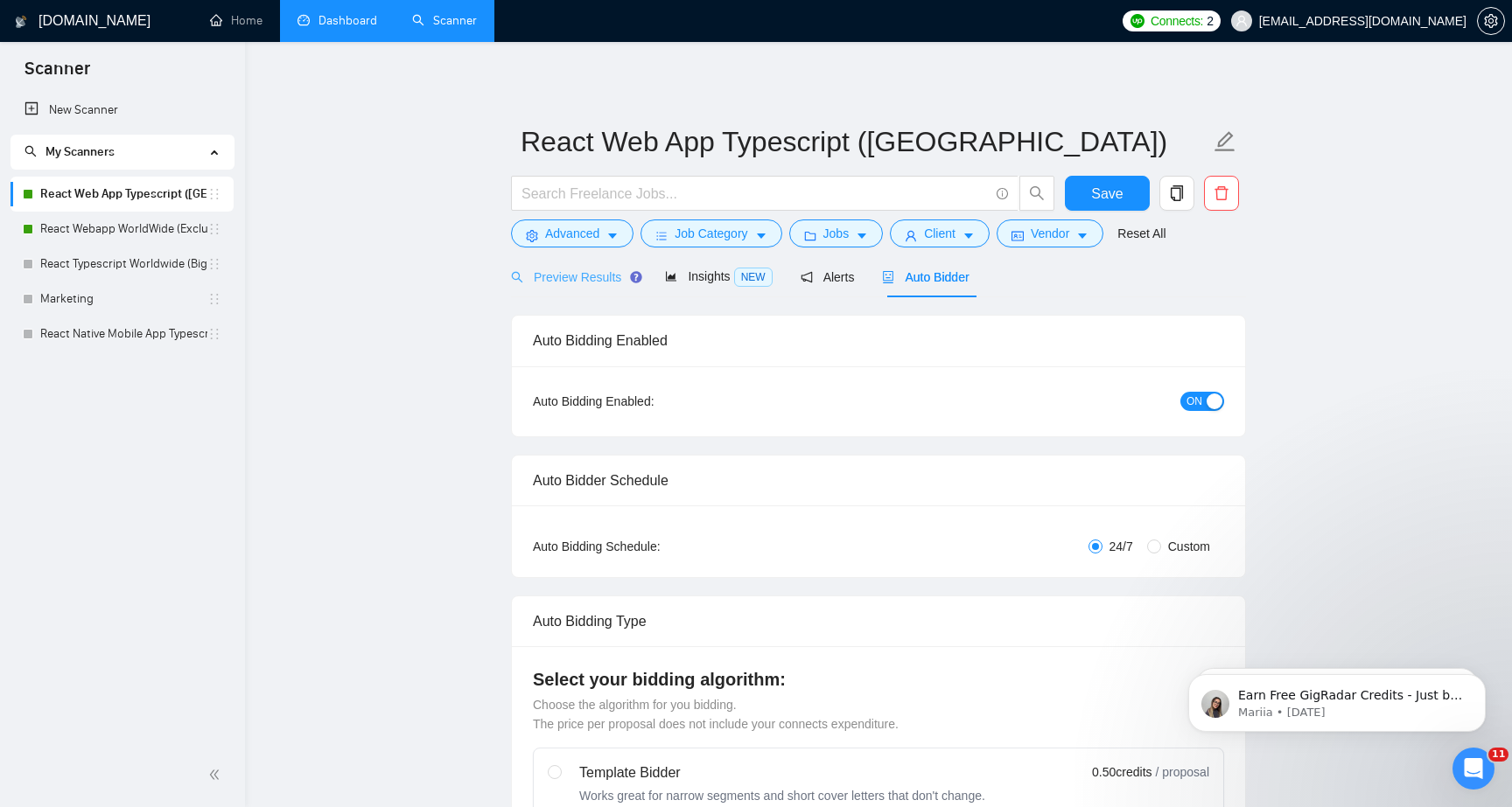
click at [643, 280] on icon "Tooltip anchor" at bounding box center [636, 277] width 14 height 14
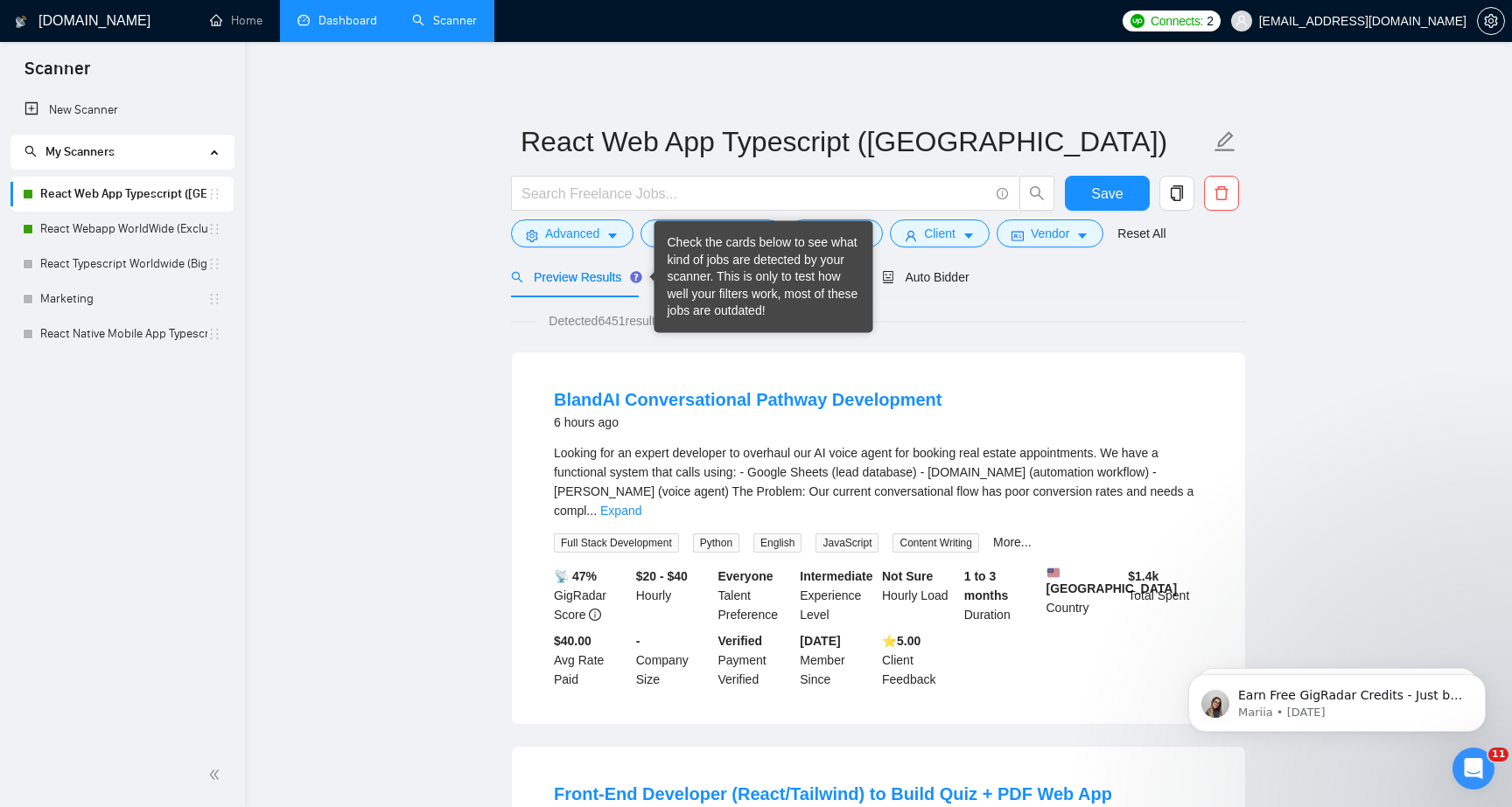
click at [614, 286] on div "Preview Results" at bounding box center [574, 277] width 126 height 41
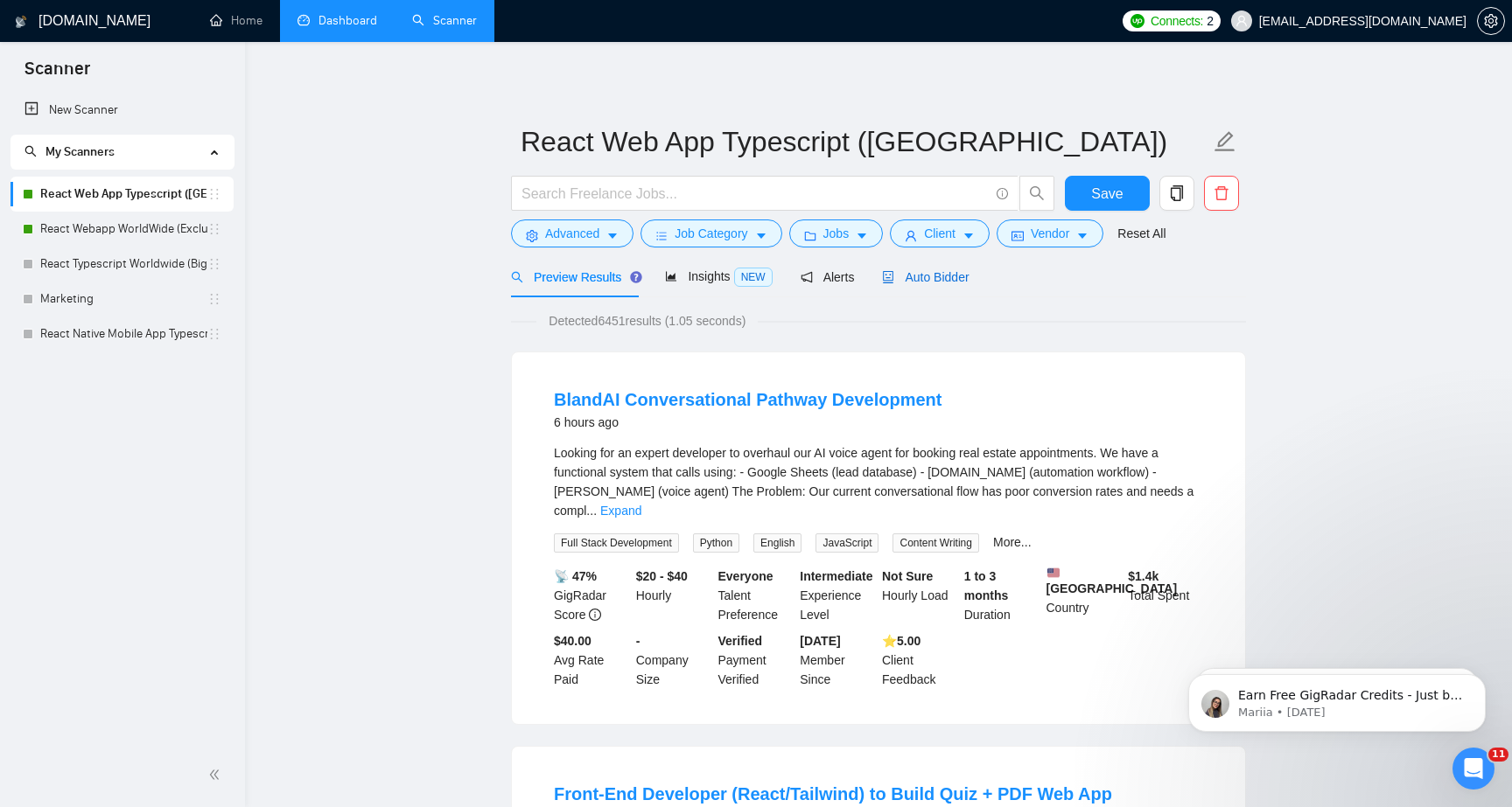
click at [915, 285] on div "Auto Bidder" at bounding box center [925, 277] width 87 height 19
